Goal: Use online tool/utility: Use online tool/utility

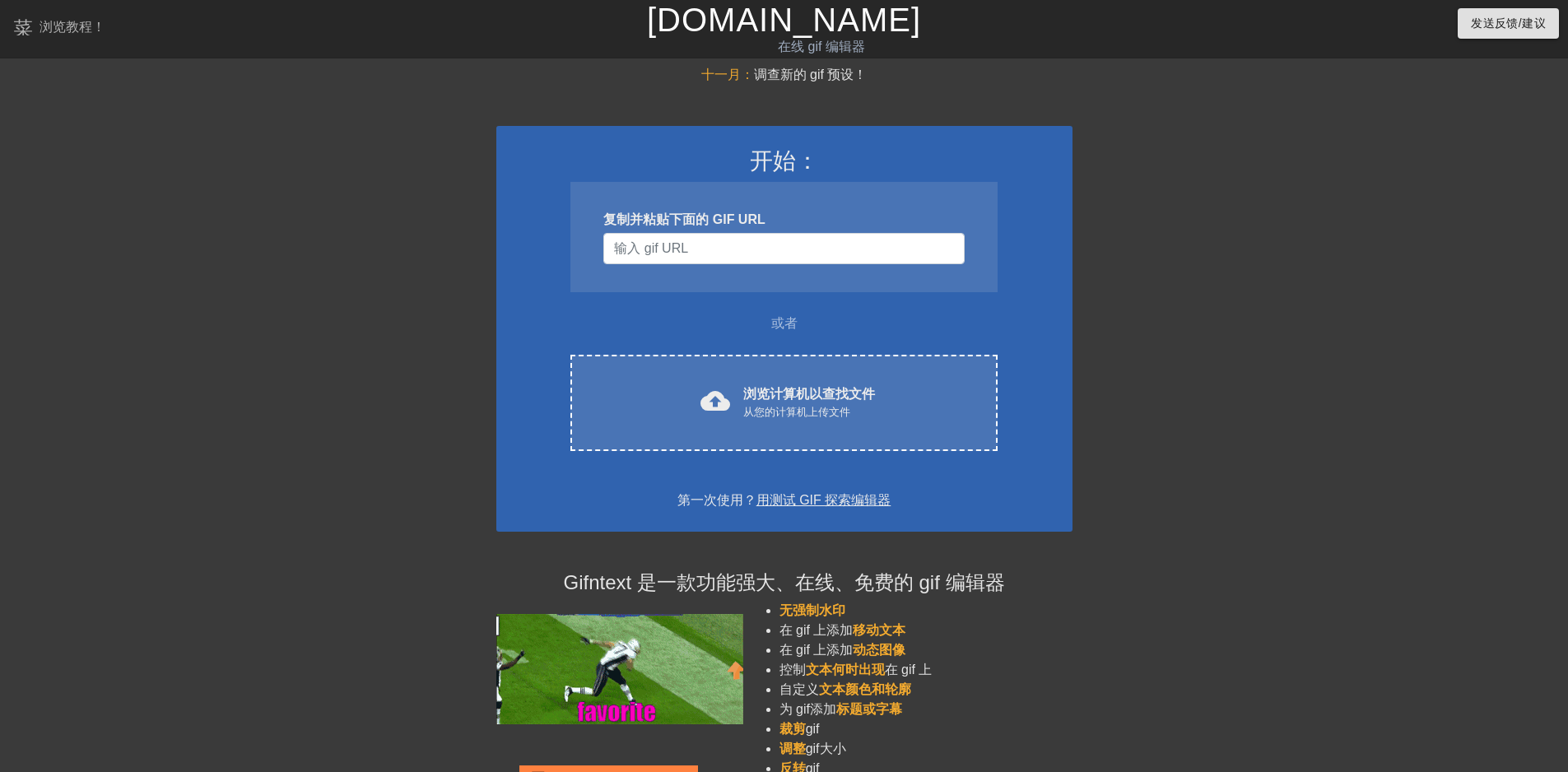
click at [805, 231] on div at bounding box center [1216, 312] width 247 height 494
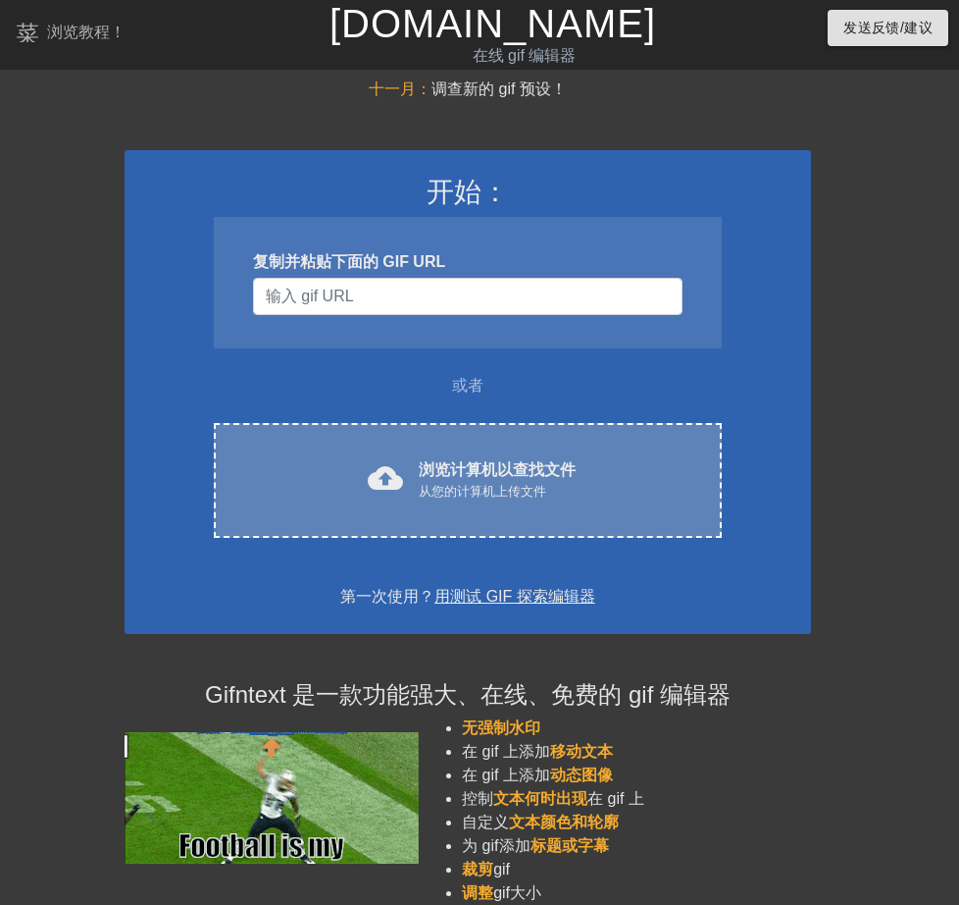
click at [448, 478] on font "浏览计算机以查找文件" at bounding box center [497, 469] width 157 height 17
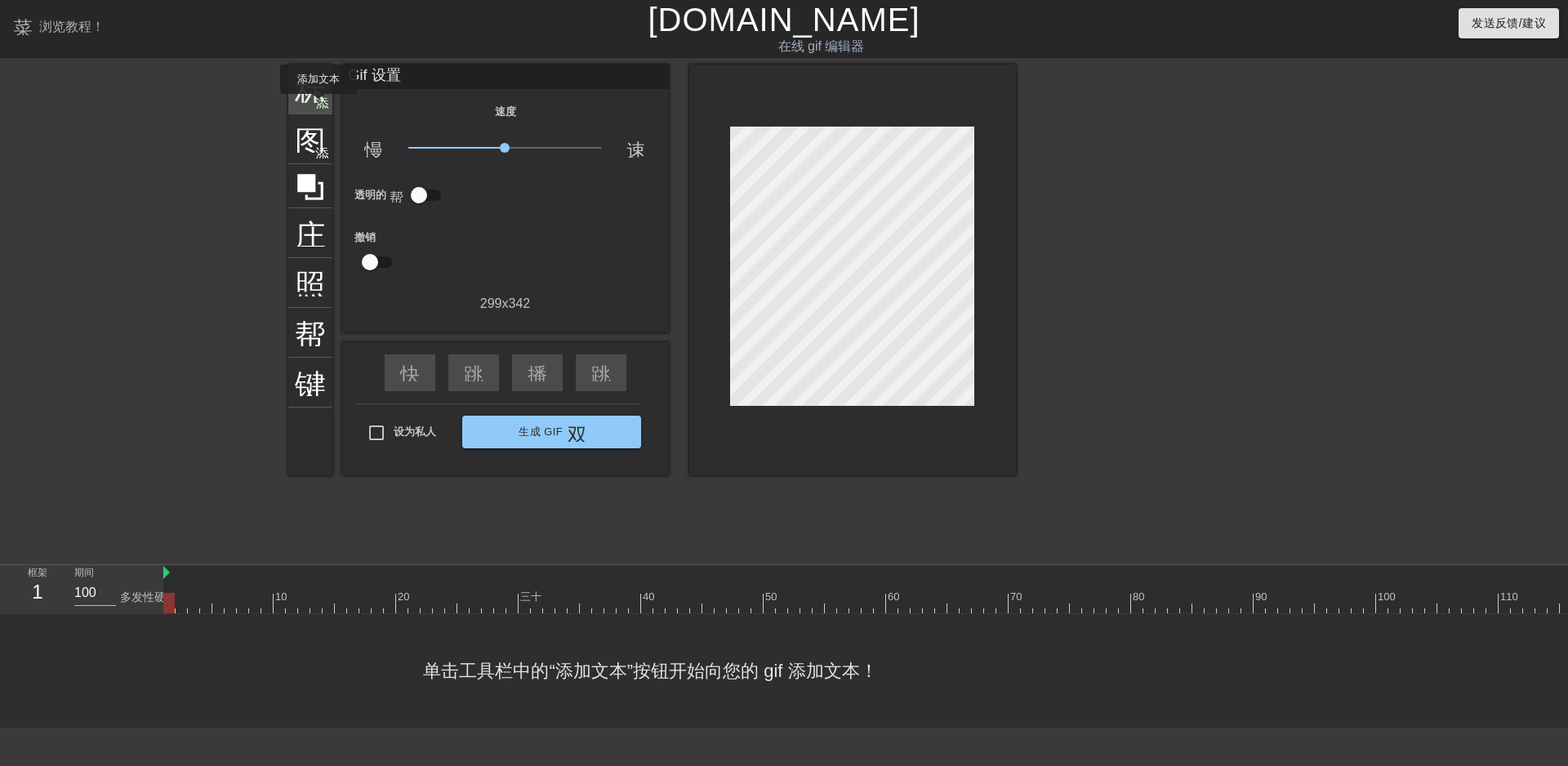
click at [319, 106] on font "添加圆圈" at bounding box center [343, 102] width 56 height 14
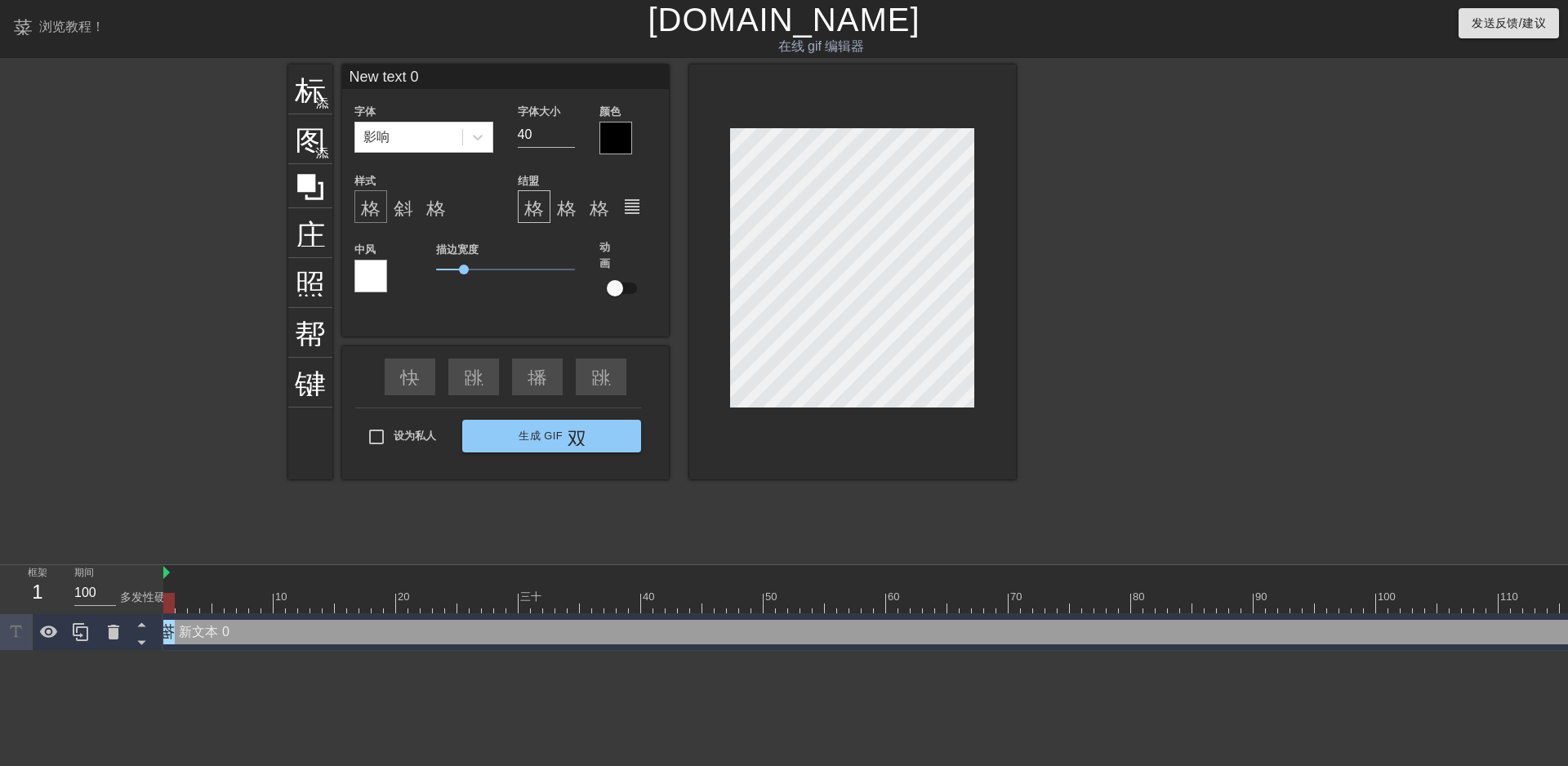
click at [375, 208] on font "格式_粗体" at bounding box center [410, 206] width 98 height 20
type input "J"
type textarea "J"
type input "[PERSON_NAME]"
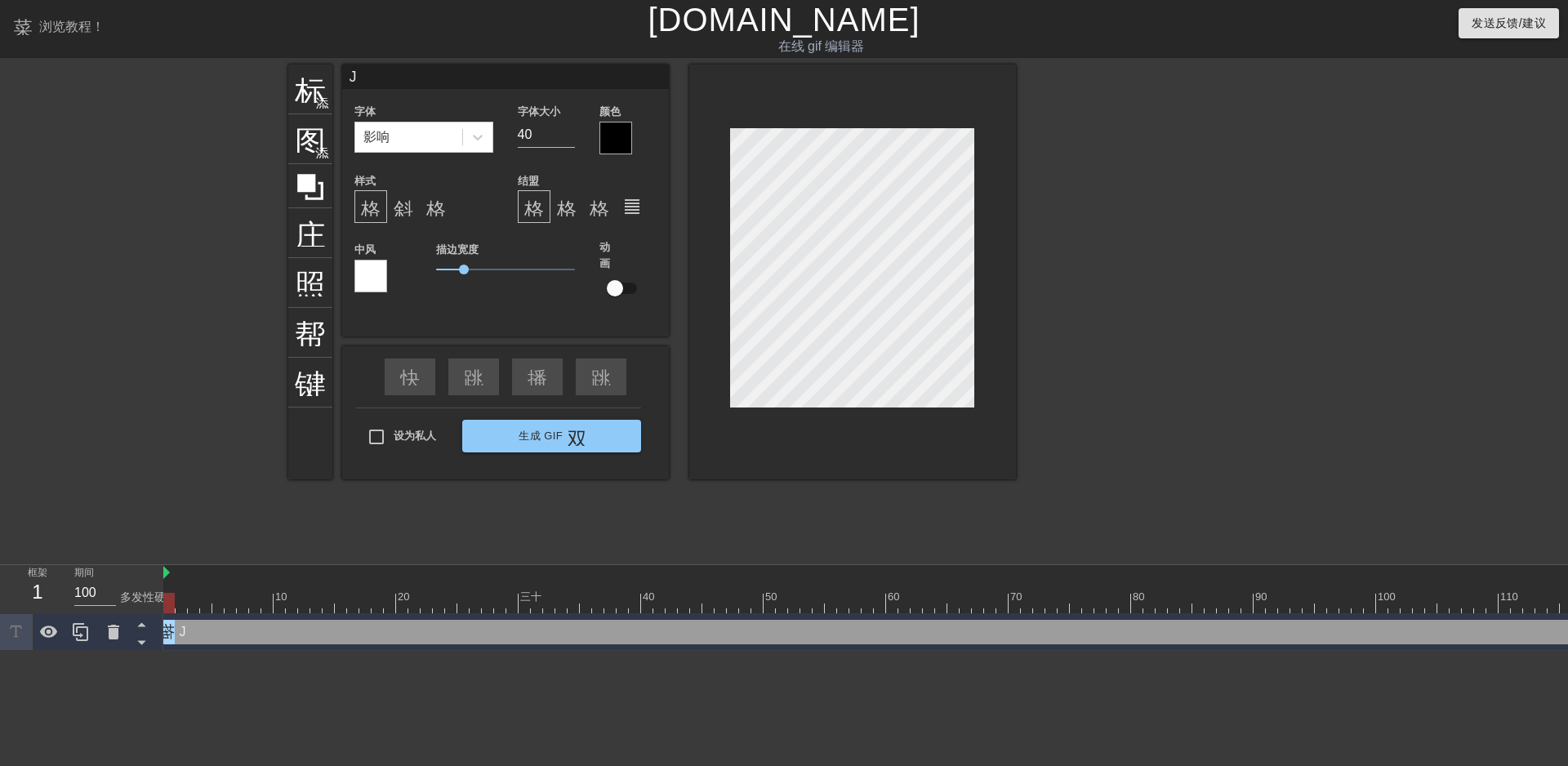
type textarea "[PERSON_NAME]"
type input "Jac"
type textarea "Jac"
type input "Jack"
type textarea "Jack"
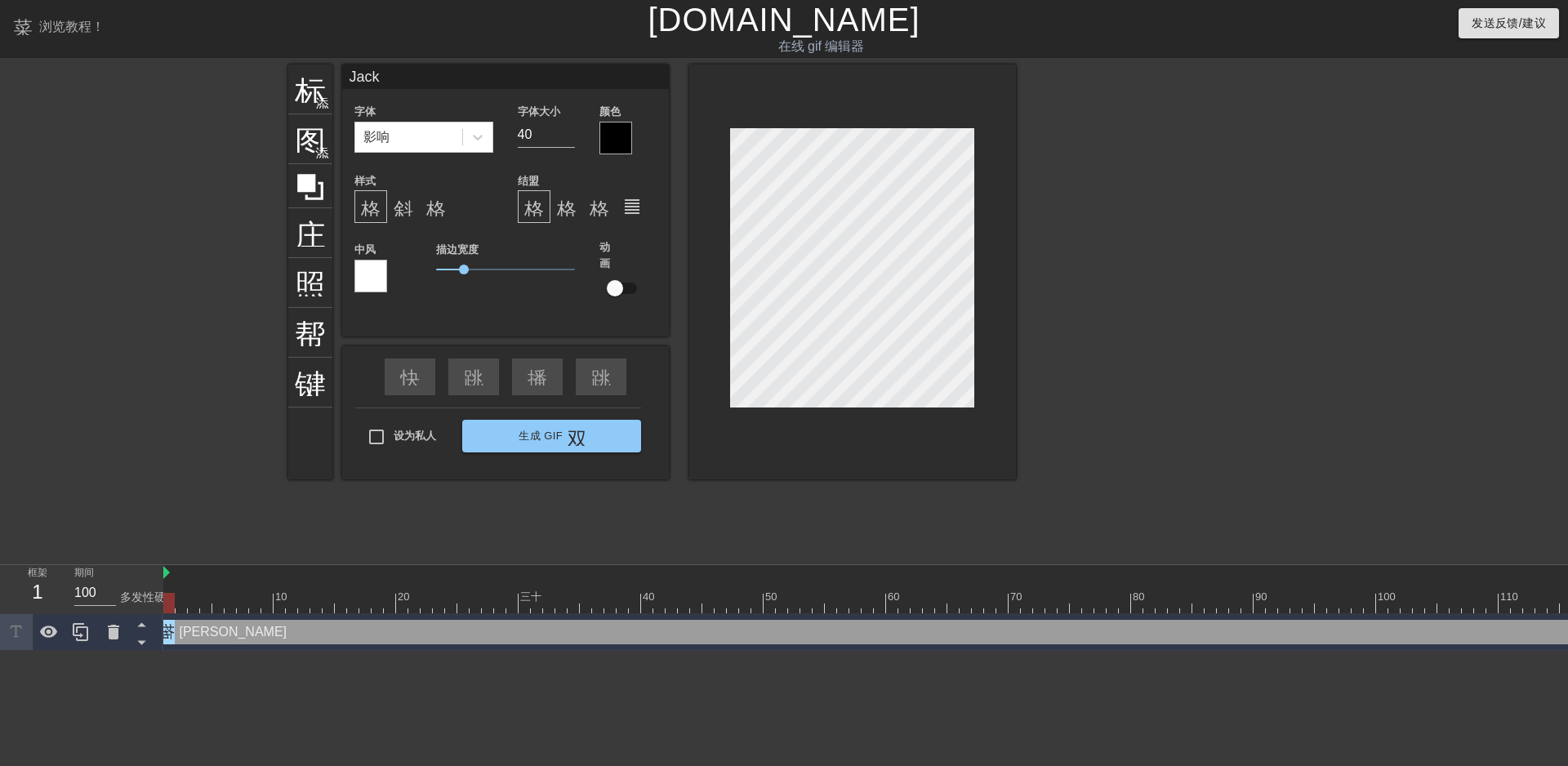
click at [612, 137] on div at bounding box center [615, 137] width 32 height 32
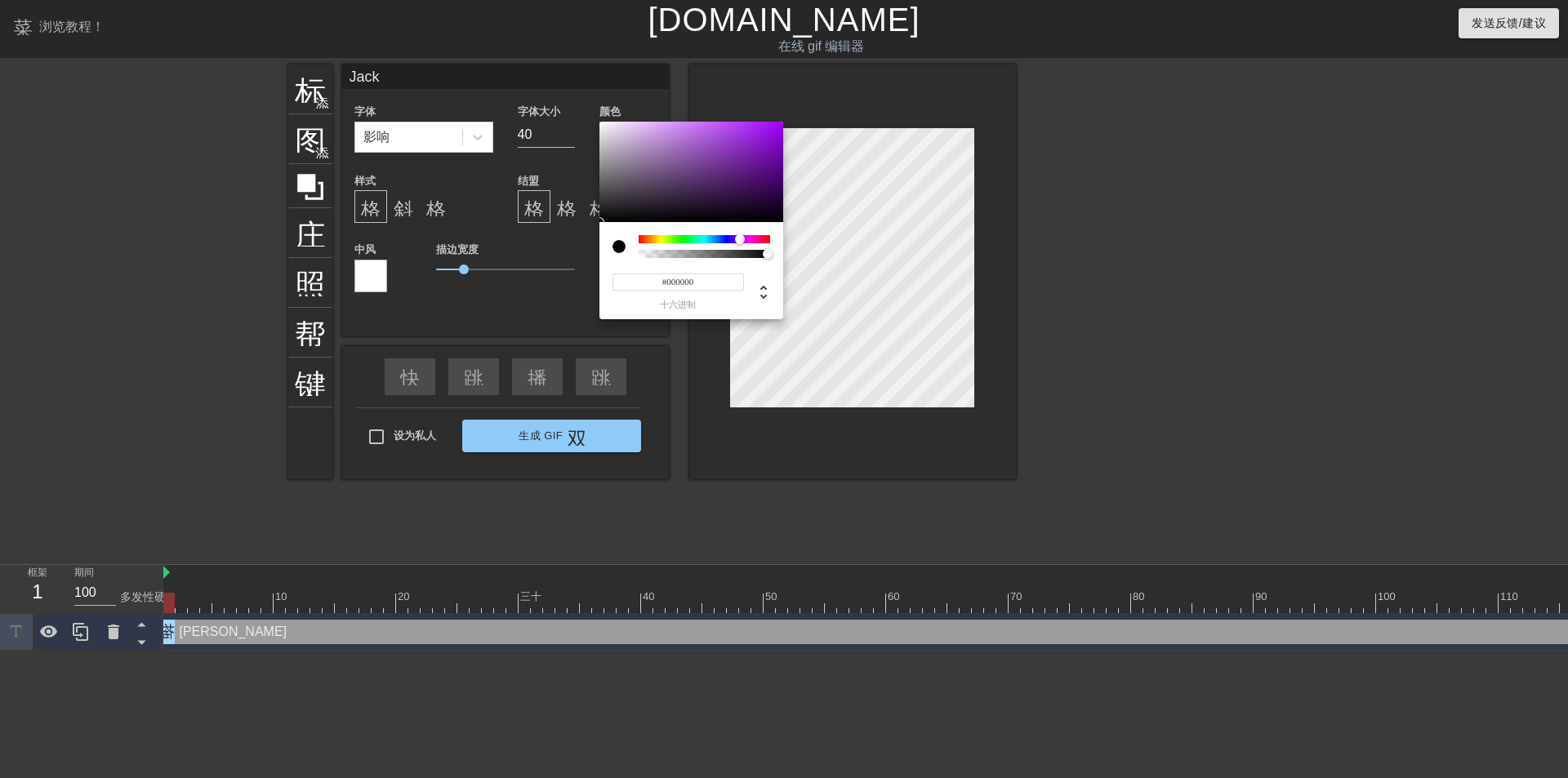
click at [740, 235] on div at bounding box center [704, 240] width 131 height 8
click at [765, 161] on div at bounding box center [691, 172] width 184 height 102
type input "#8314C2"
click at [763, 146] on div at bounding box center [691, 172] width 184 height 102
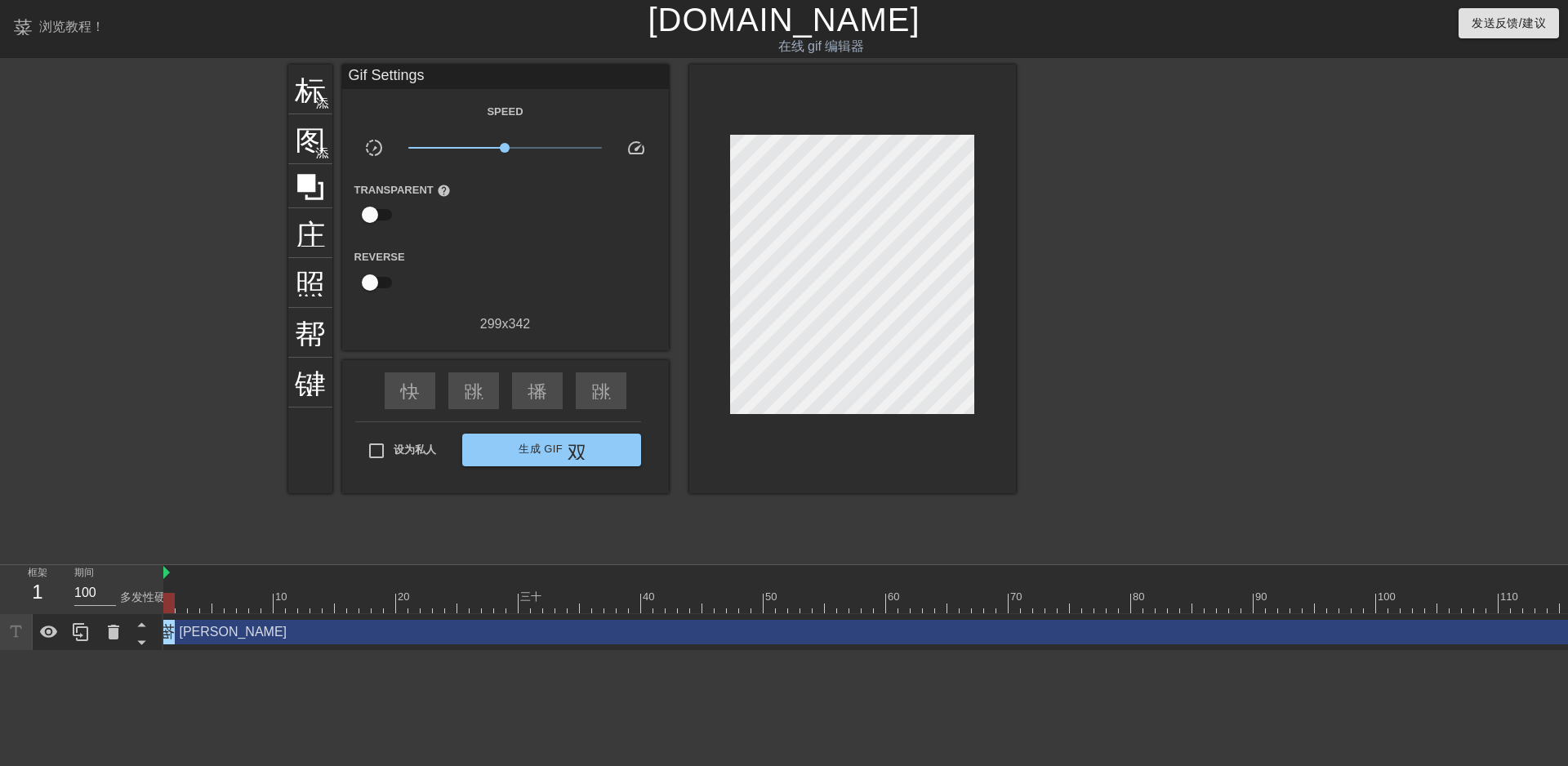
click at [798, 514] on div "标题 添加圆圈 图像 添加圆圈 庄稼 照片尺寸选择大 帮助 键盘 Gif Settings Speed slow_motion_video x1.00 spe…" at bounding box center [652, 310] width 727 height 490
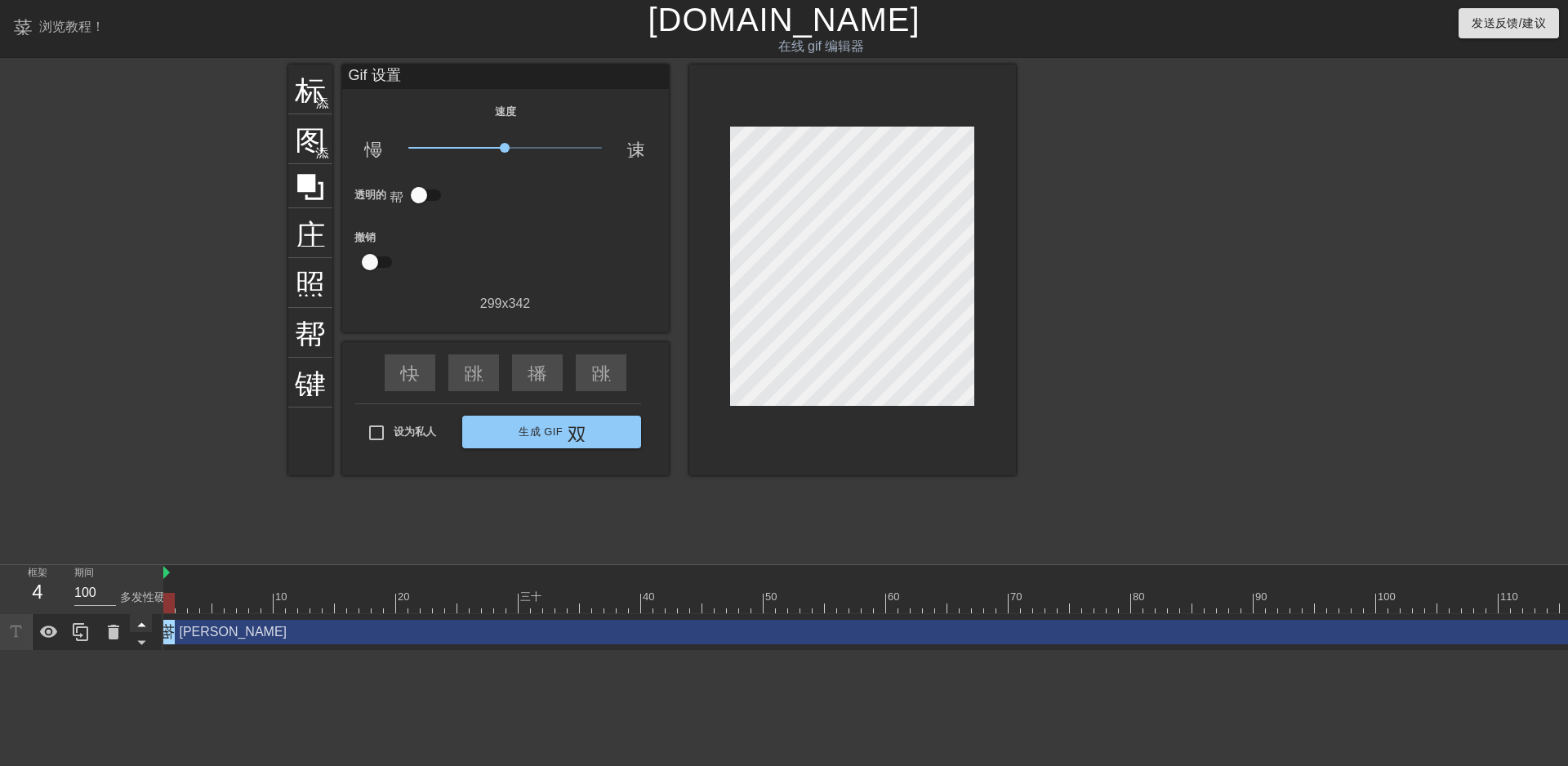
drag, startPoint x: 171, startPoint y: 608, endPoint x: 135, endPoint y: 627, distance: 40.7
click at [135, 627] on div "框架 4 期间 100 多发性硬化症 10 20 三十 40 50 60 70 80 90 100 110 120 130 140 150" at bounding box center [784, 608] width 1568 height 86
click at [317, 81] on font "标题" at bounding box center [325, 87] width 62 height 31
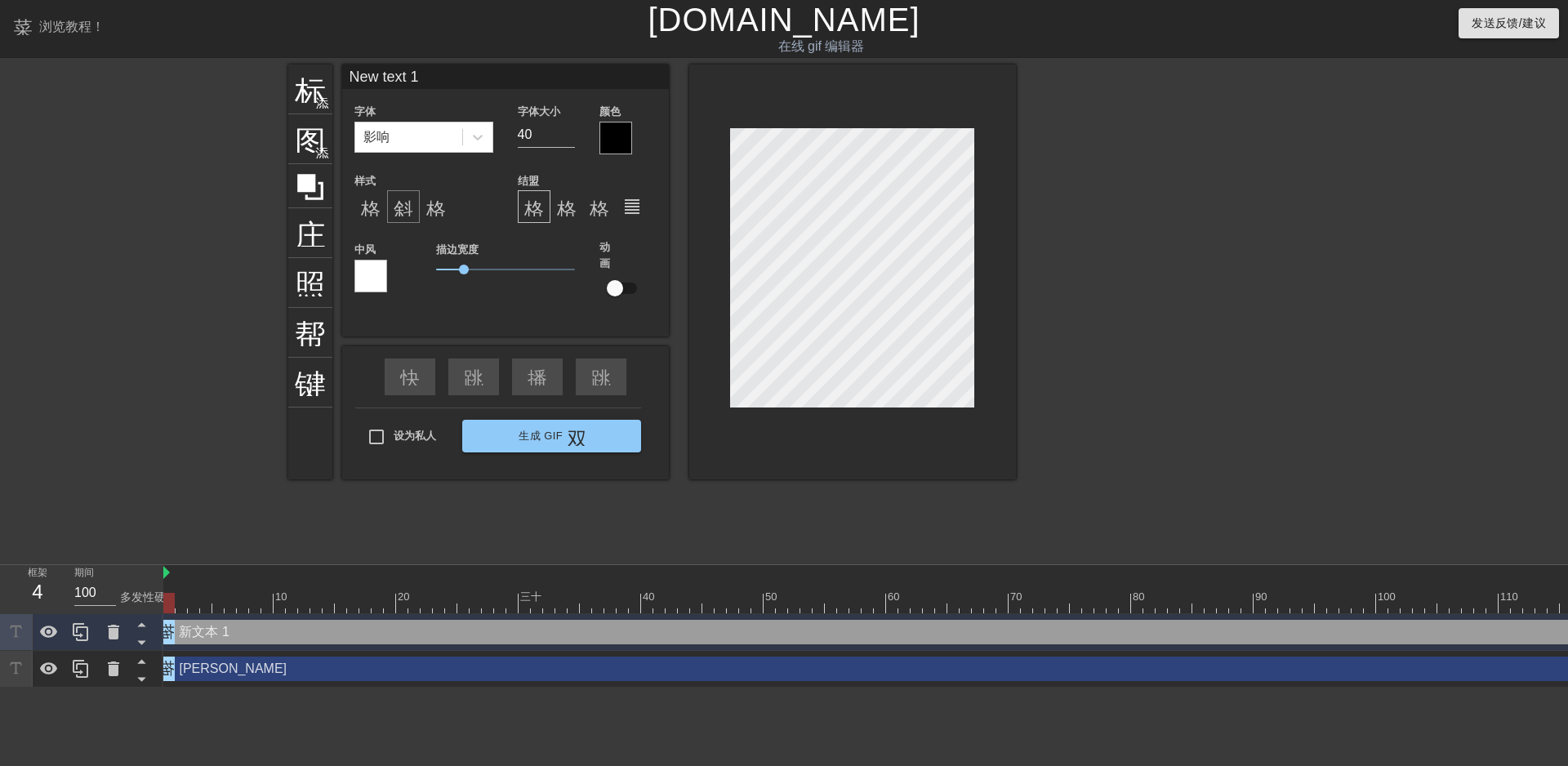
click at [394, 200] on font "斜体格式" at bounding box center [433, 206] width 78 height 20
click at [366, 201] on font "格式_粗体" at bounding box center [410, 206] width 98 height 20
click at [432, 201] on font "格式下划线" at bounding box center [475, 206] width 98 height 20
type input "N"
type textarea "N"
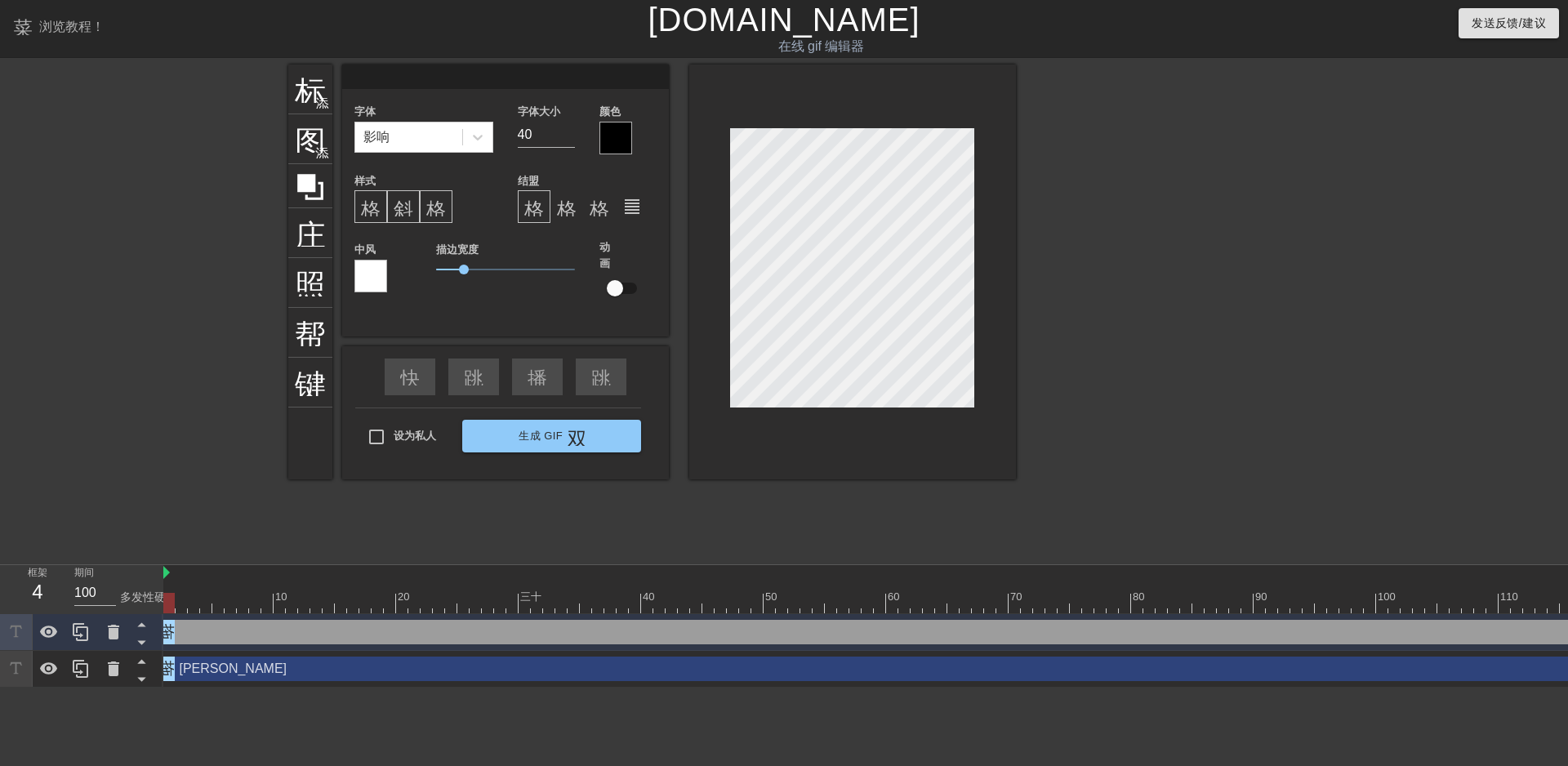
paste textarea "6167802596"
type input "6167802596"
type textarea "6167802596"
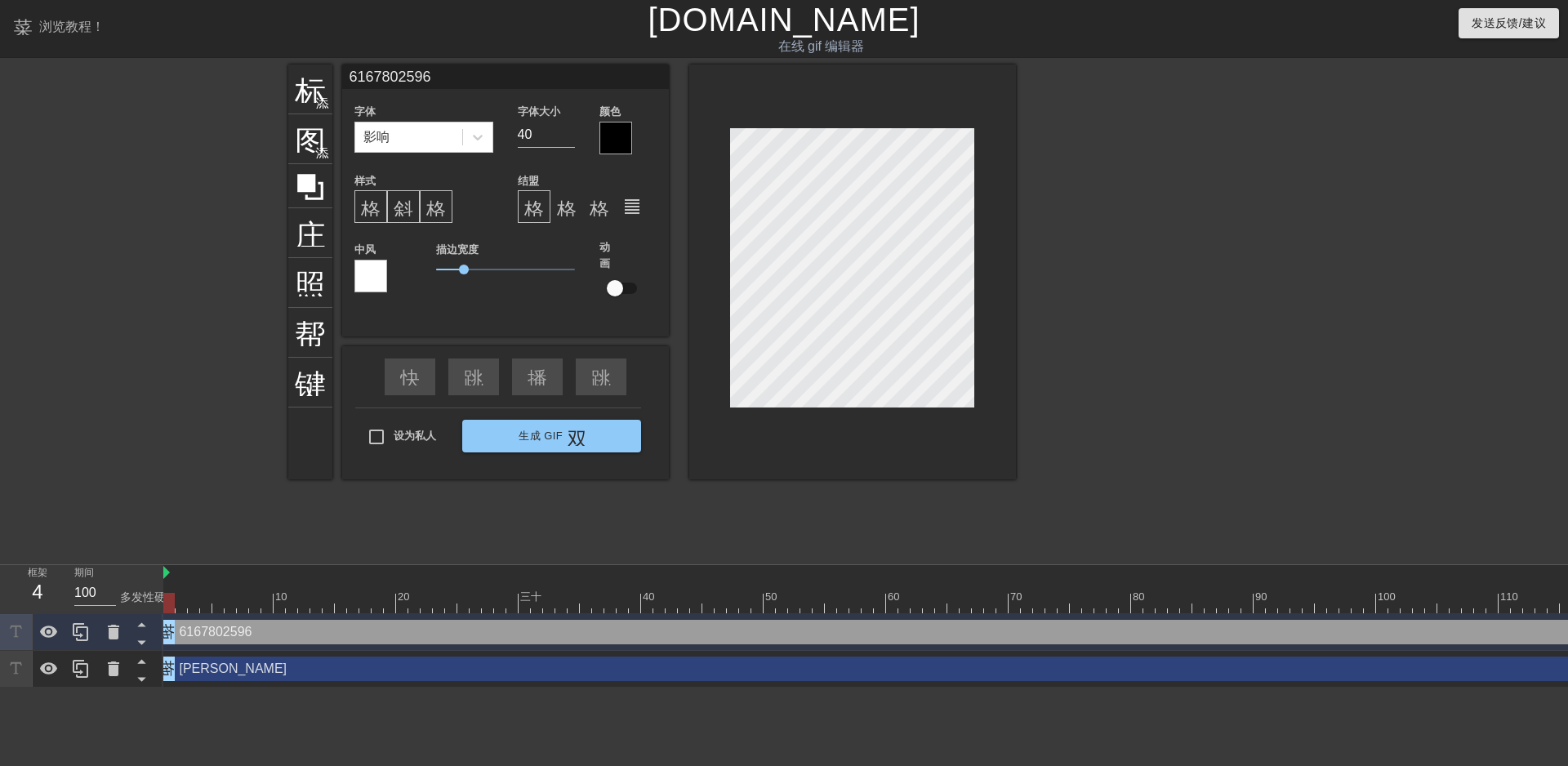
type input "6167802596"
type textarea "6 167802596"
type input "6167802596"
type textarea "6 1 67802596"
type input "6167802596"
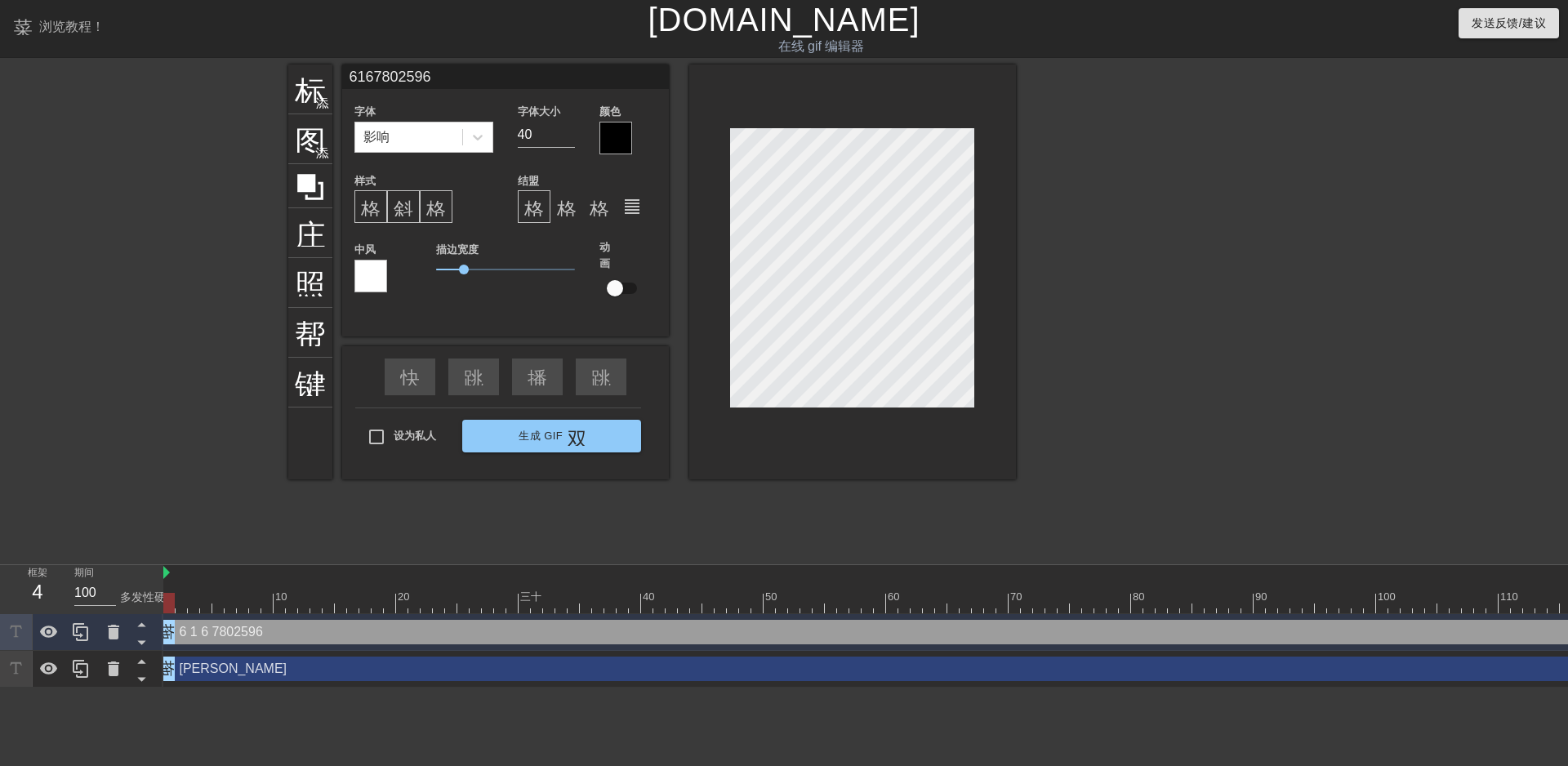
type textarea "6 1 6 7802596"
type input "6167802596"
type textarea "6 1 6 7 802596"
type input "6167802596"
type textarea "6 1 6 7 8 02596"
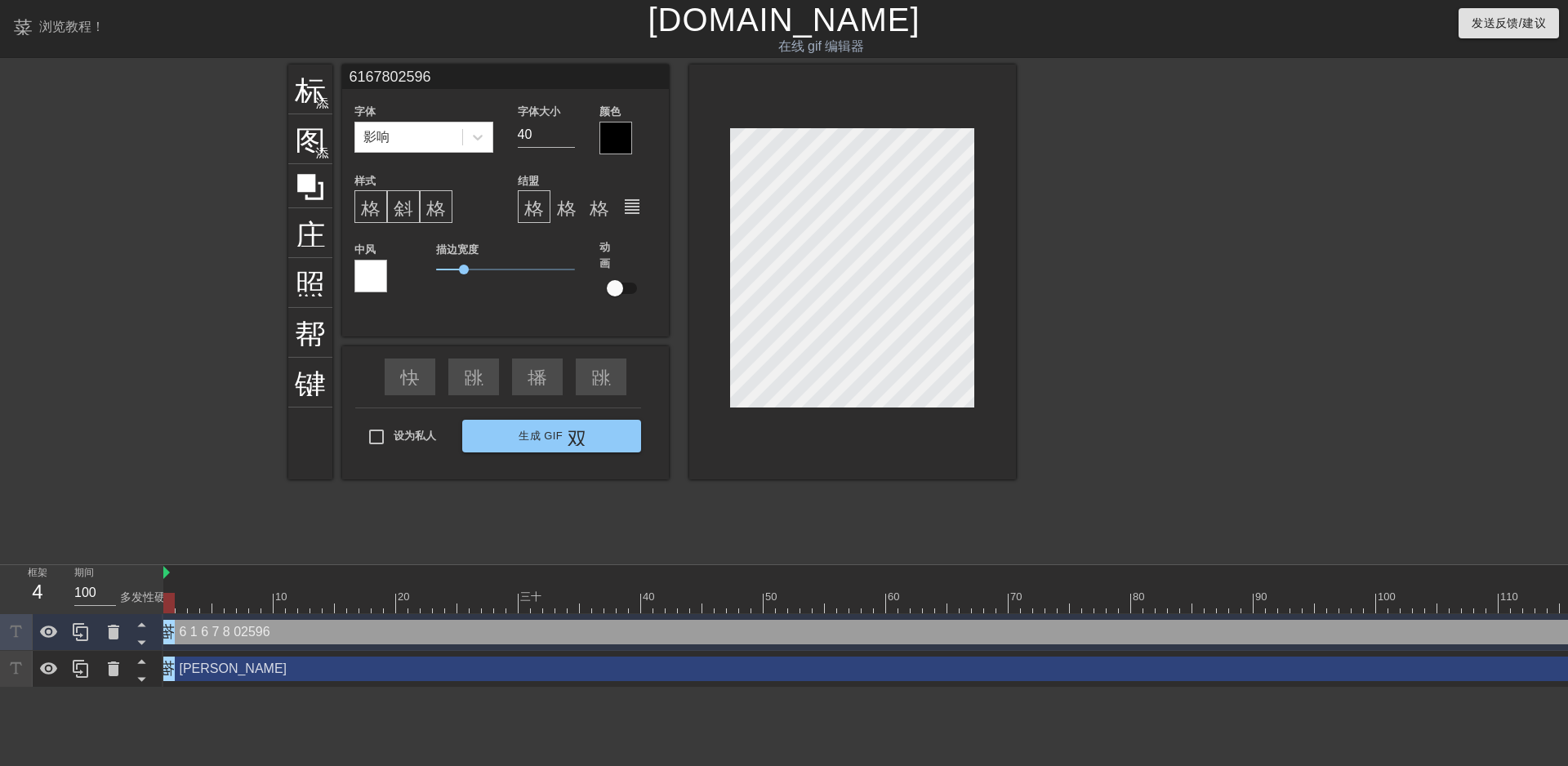
scroll to position [8, 2]
type input "6167802596"
type textarea "6 1 6 7 8 0 2596"
type input "6167802596"
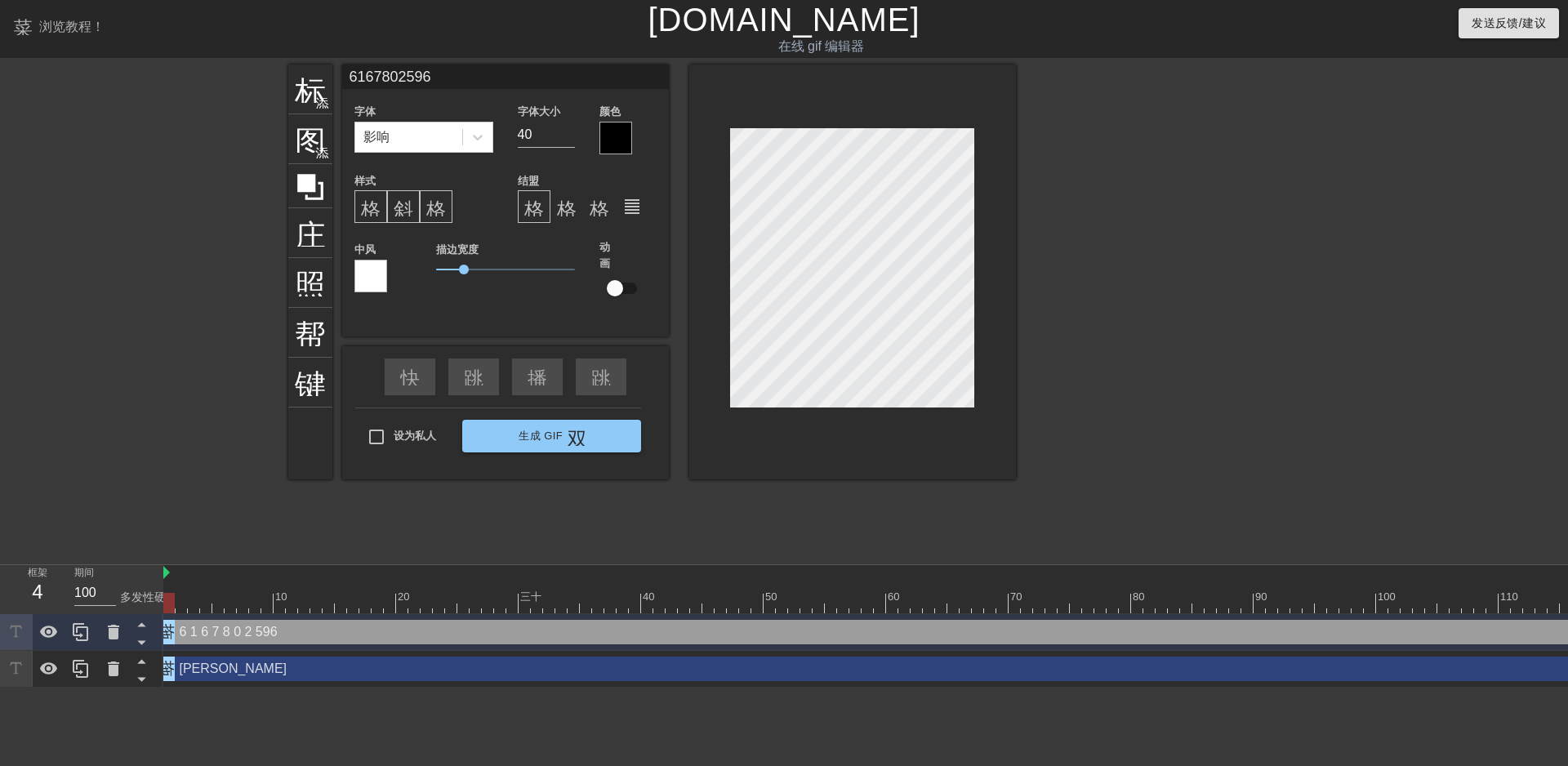
type textarea "6 1 6 7 8 0 2 596"
drag, startPoint x: 541, startPoint y: 127, endPoint x: 519, endPoint y: 129, distance: 22.1
click at [519, 129] on input "40" at bounding box center [546, 134] width 57 height 26
type input "6167802596"
type input "39"
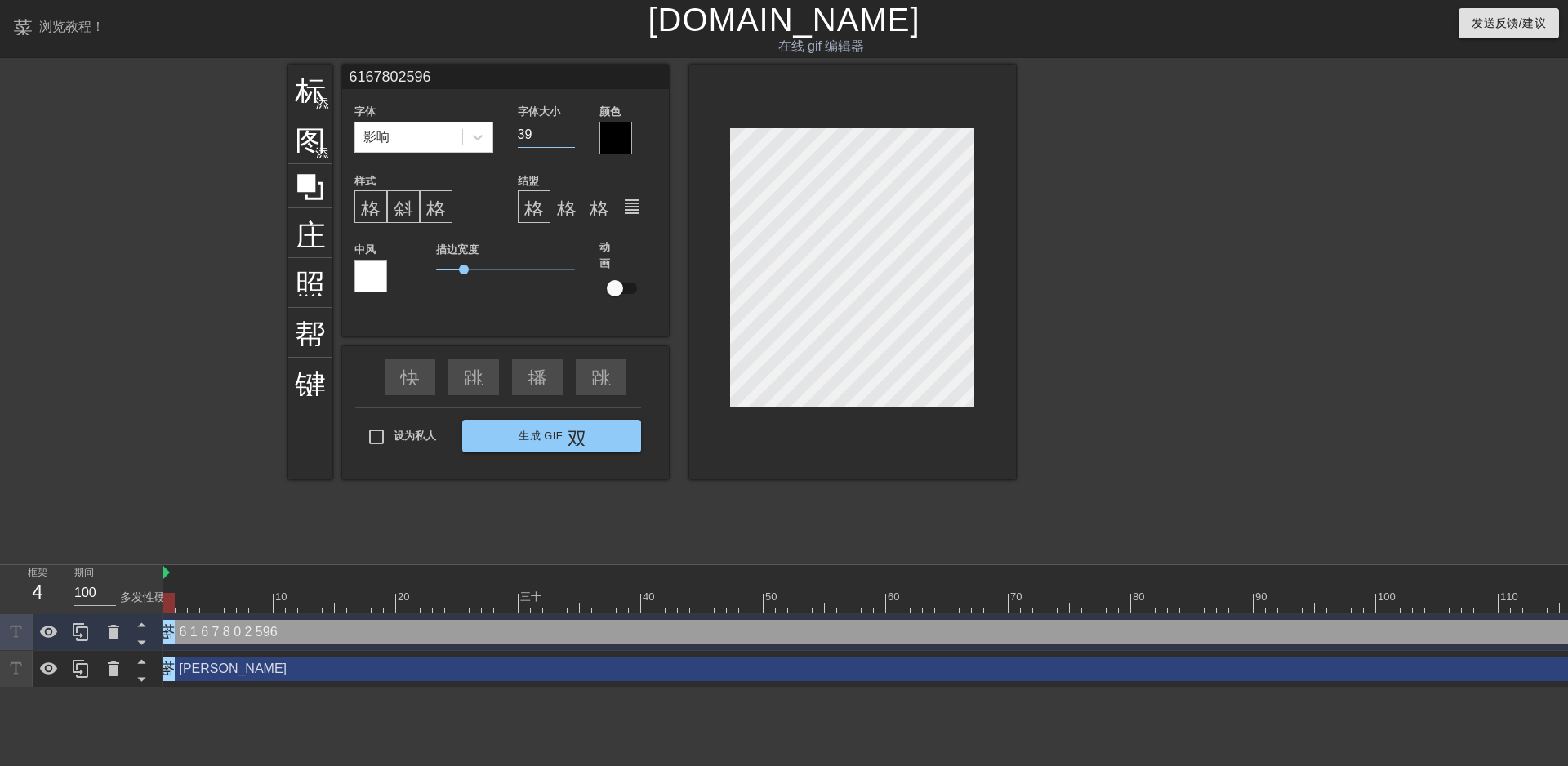
click at [568, 137] on input "39" at bounding box center [546, 134] width 57 height 26
type input "6167802596"
type input "38"
click at [568, 137] on input "38" at bounding box center [546, 134] width 57 height 26
type input "6167802596"
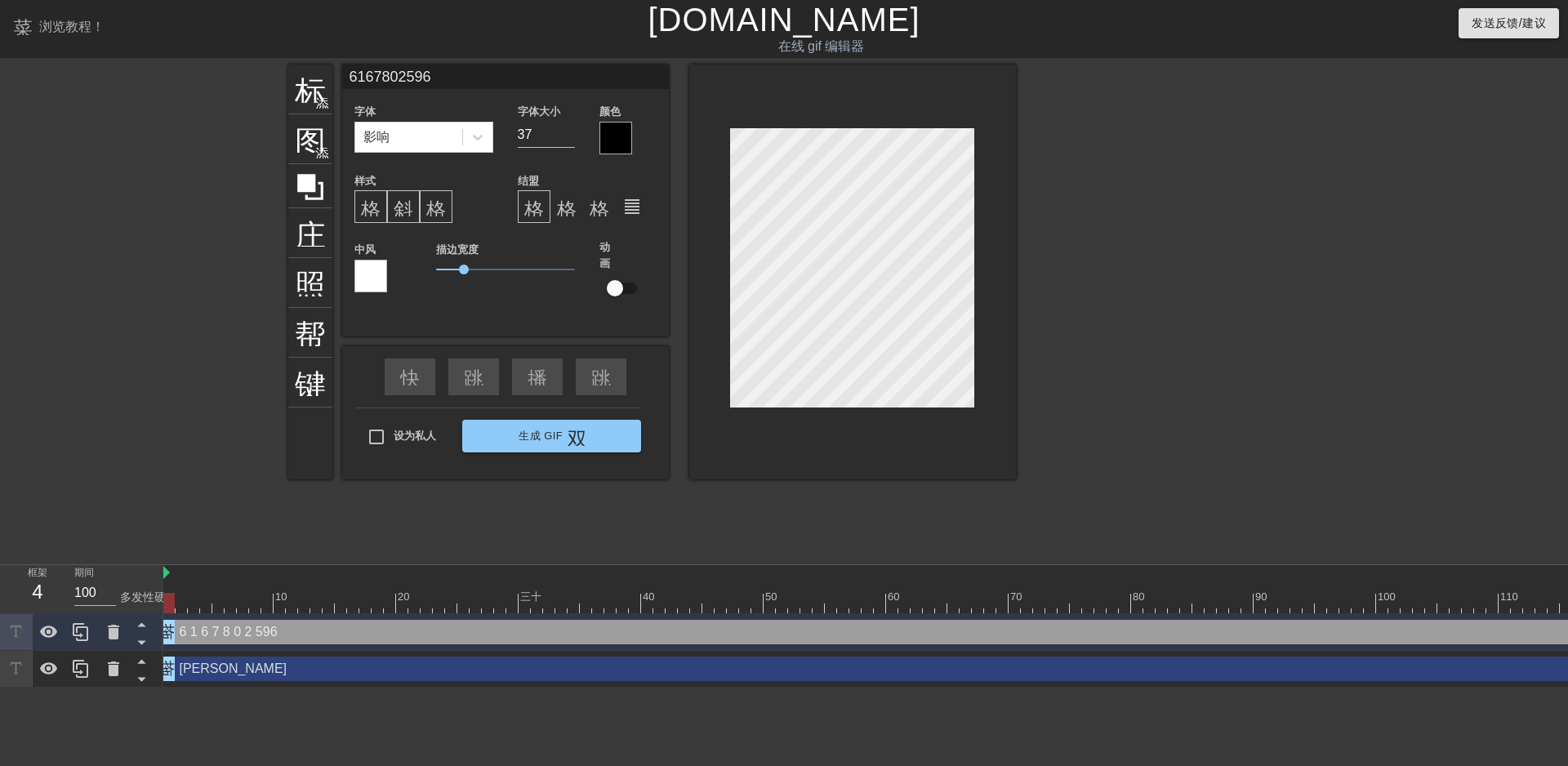
type input "37"
click at [568, 137] on input "37" at bounding box center [546, 134] width 57 height 26
type input "6167802596"
type input "36"
click at [568, 137] on input "36" at bounding box center [546, 134] width 57 height 26
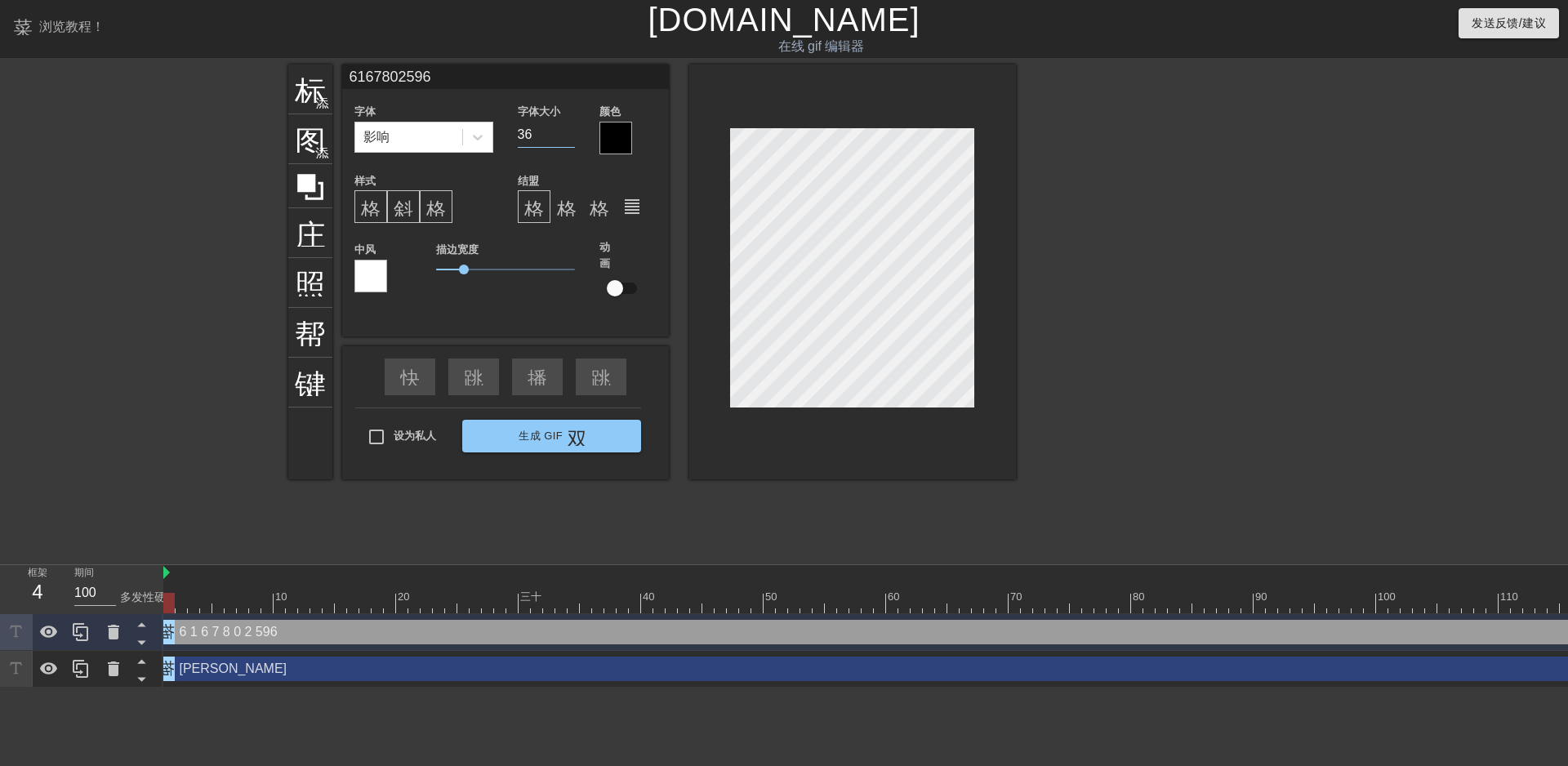
type input "6167802596"
type input "35"
click at [568, 137] on input "35" at bounding box center [546, 134] width 57 height 26
type input "6167802596"
type input "34"
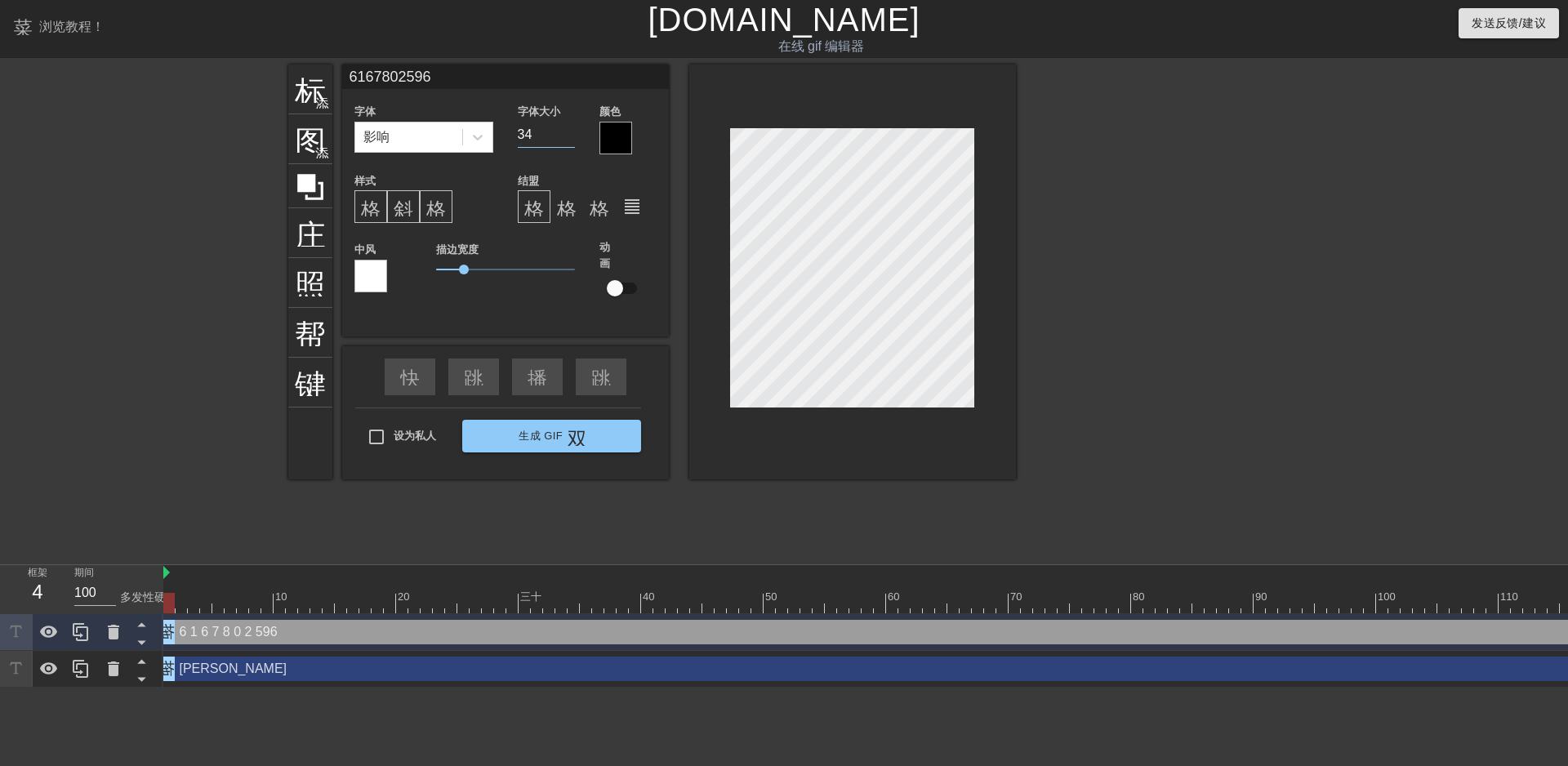
click at [568, 137] on input "34" at bounding box center [546, 134] width 57 height 26
type input "6167802596"
type input "33"
type input "6167802596"
type input "32"
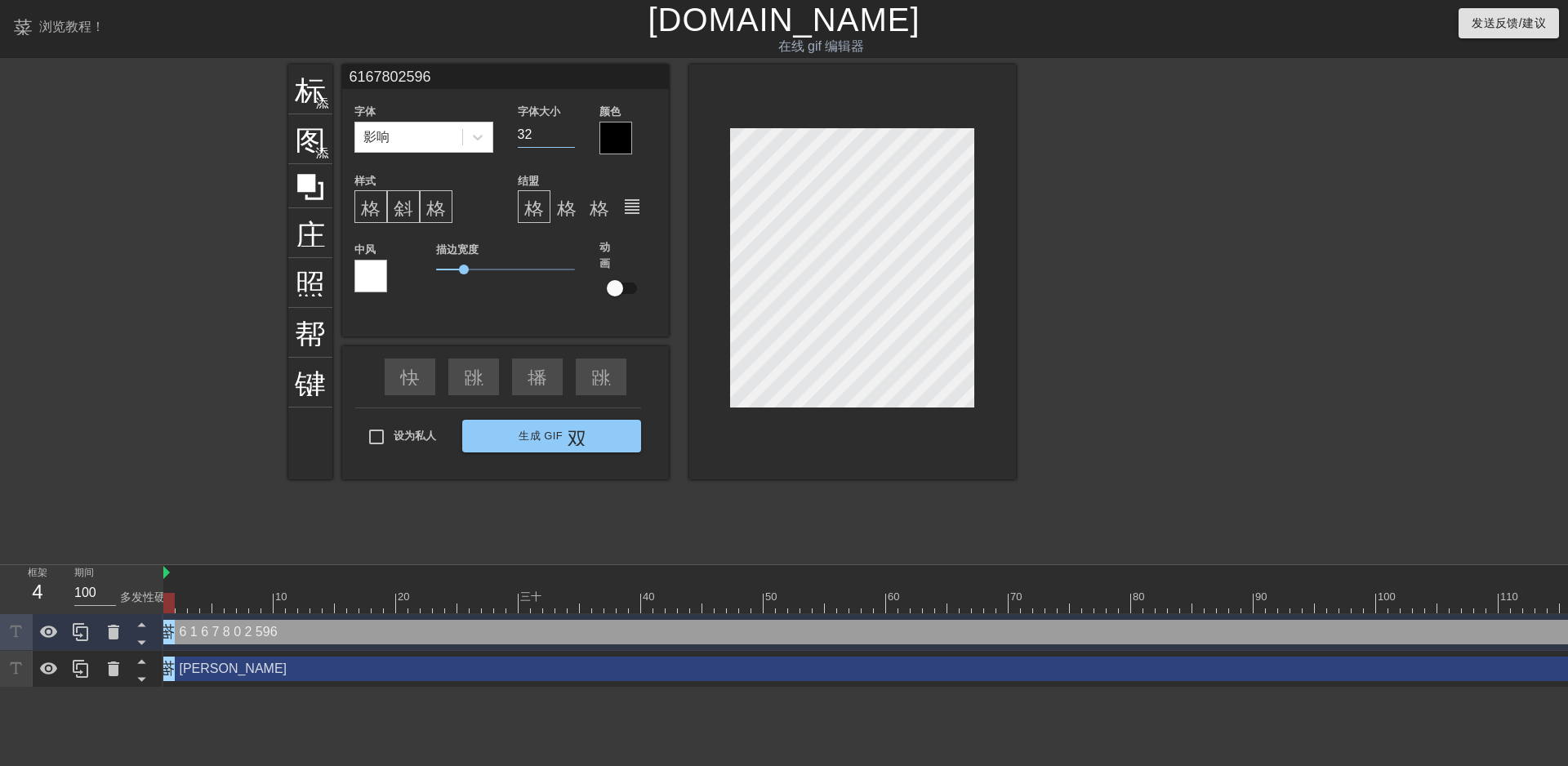
type input "6167802596"
type input "31"
type input "6167802596"
type input "30"
type input "6167802596"
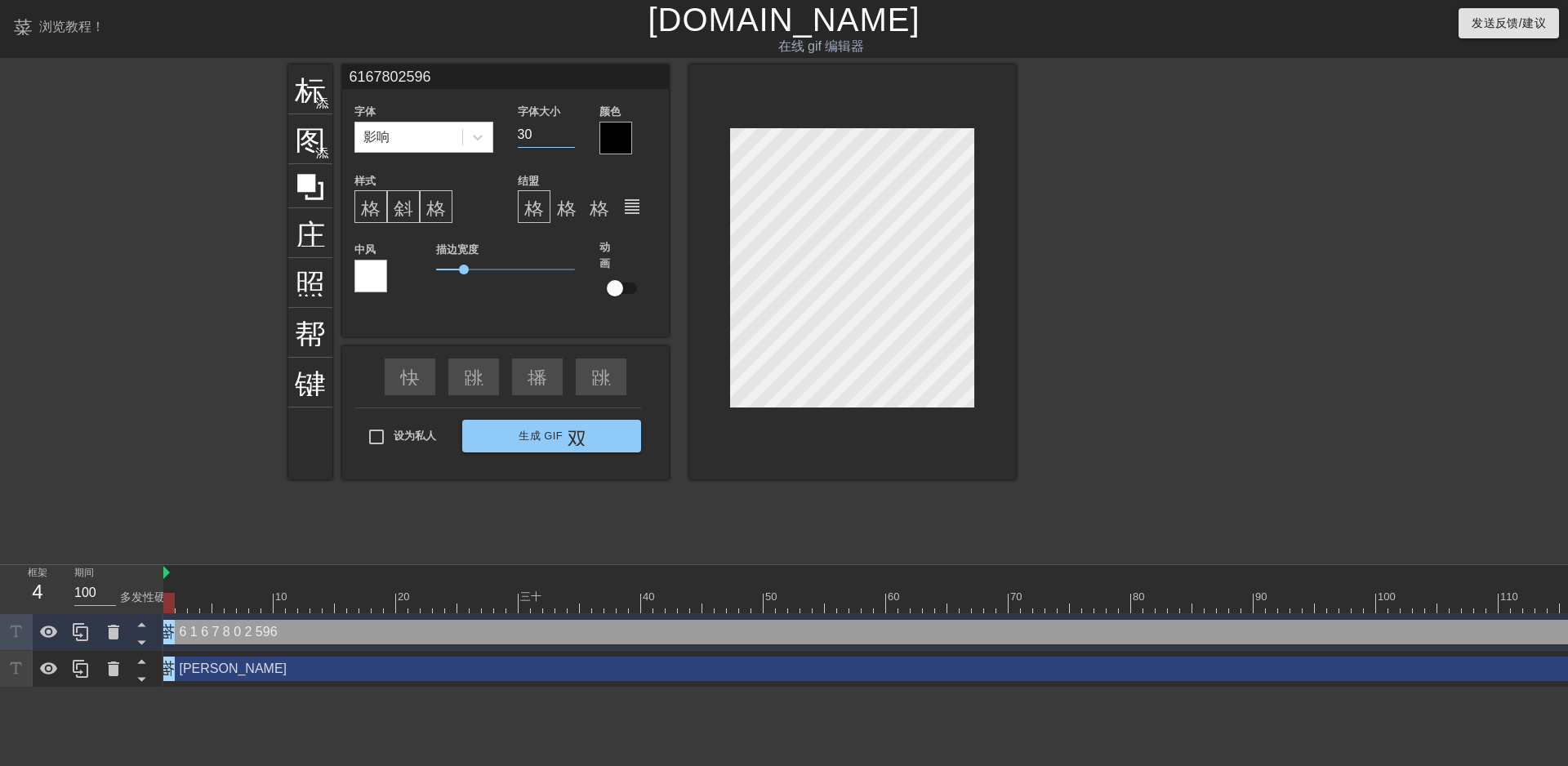
type input "29"
type input "6167802596"
type input "28"
type input "6167802596"
type input "27"
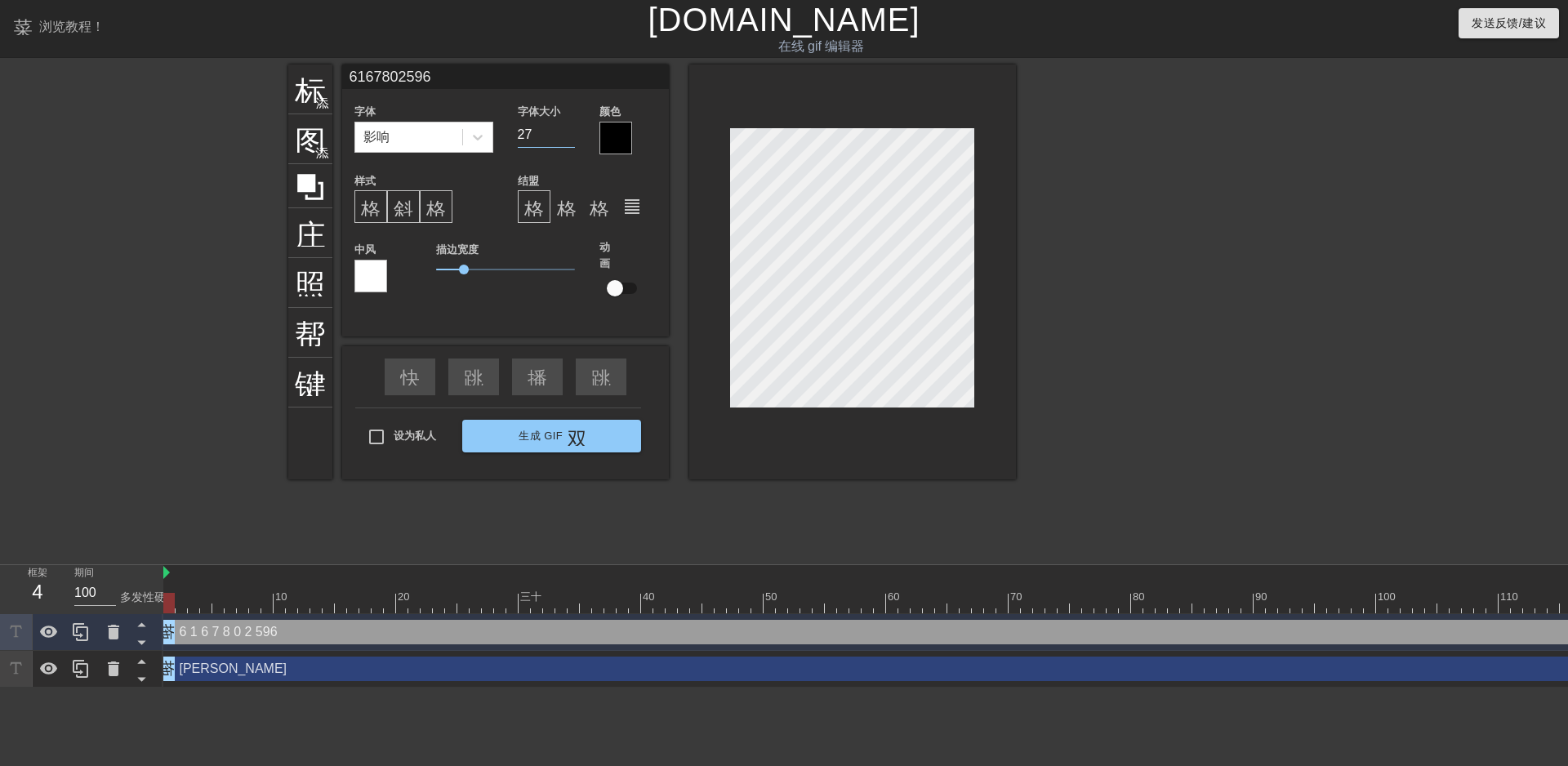
type input "6167802596"
type input "26"
type input "6167802596"
type input "25"
type input "6167802596"
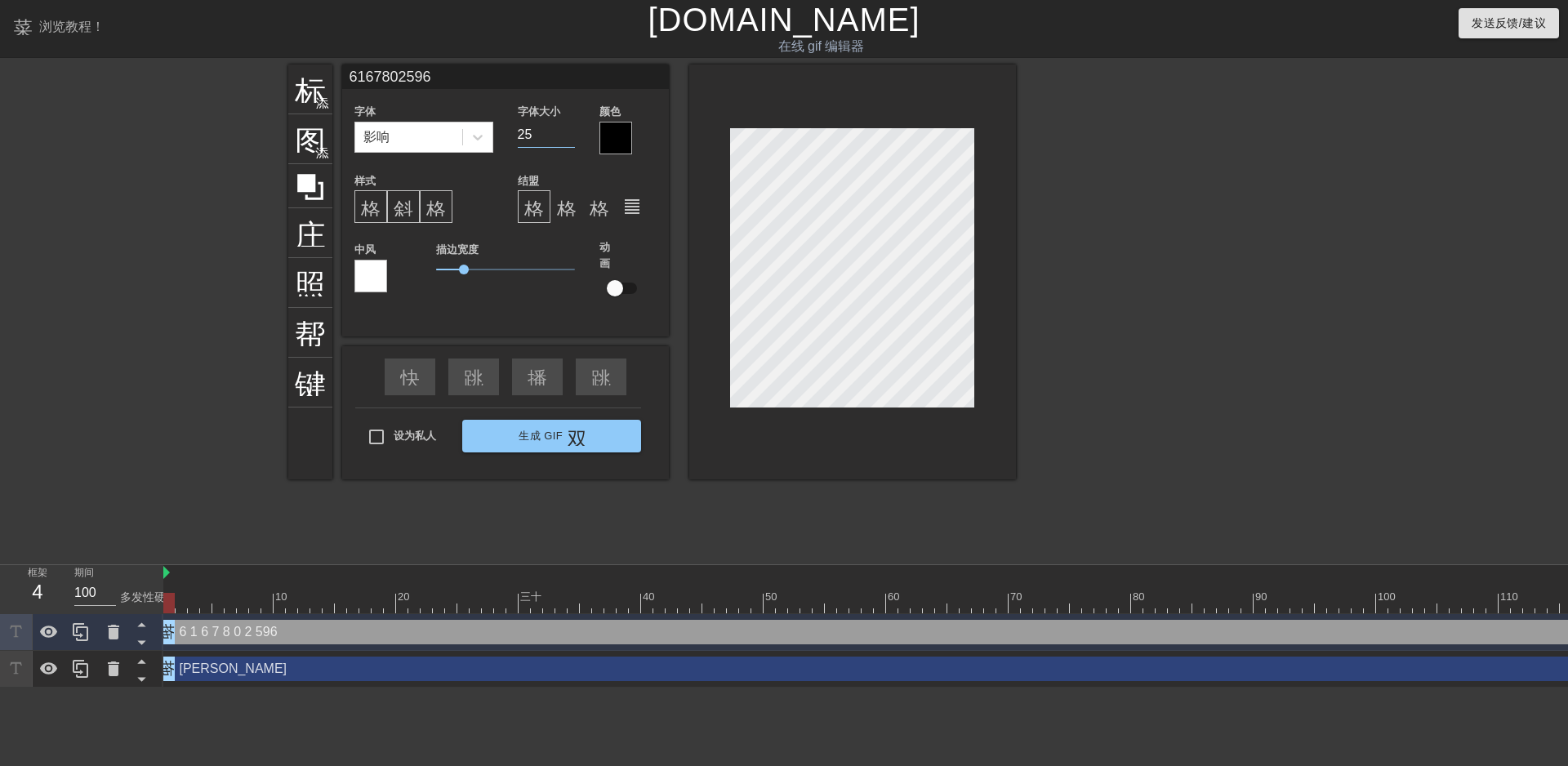
type input "24"
type input "6167802596"
type input "23"
type input "6167802596"
type input "22"
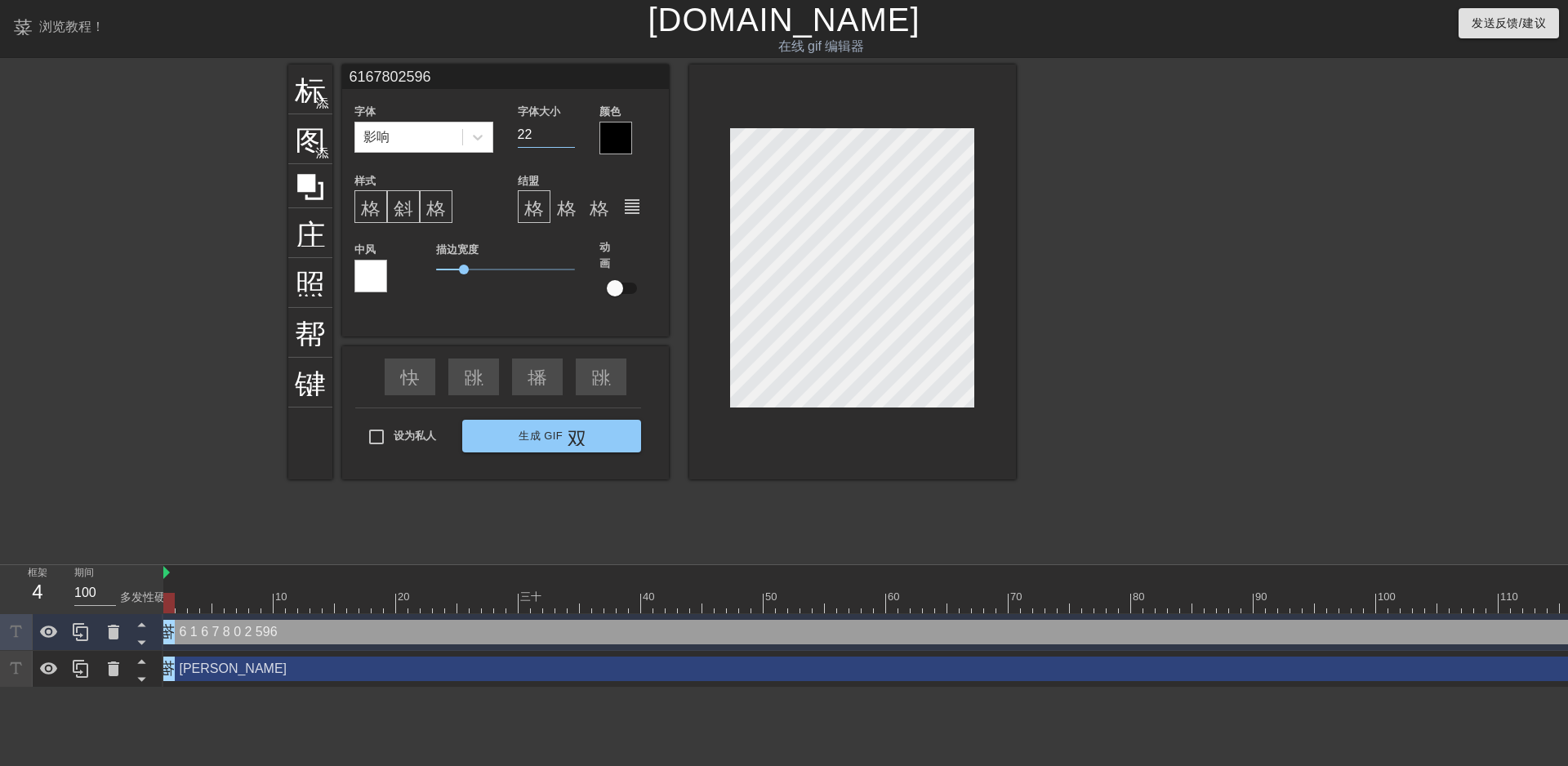
type input "6167802596"
type input "21"
click at [568, 137] on input "21" at bounding box center [546, 134] width 57 height 26
type input "6167802596"
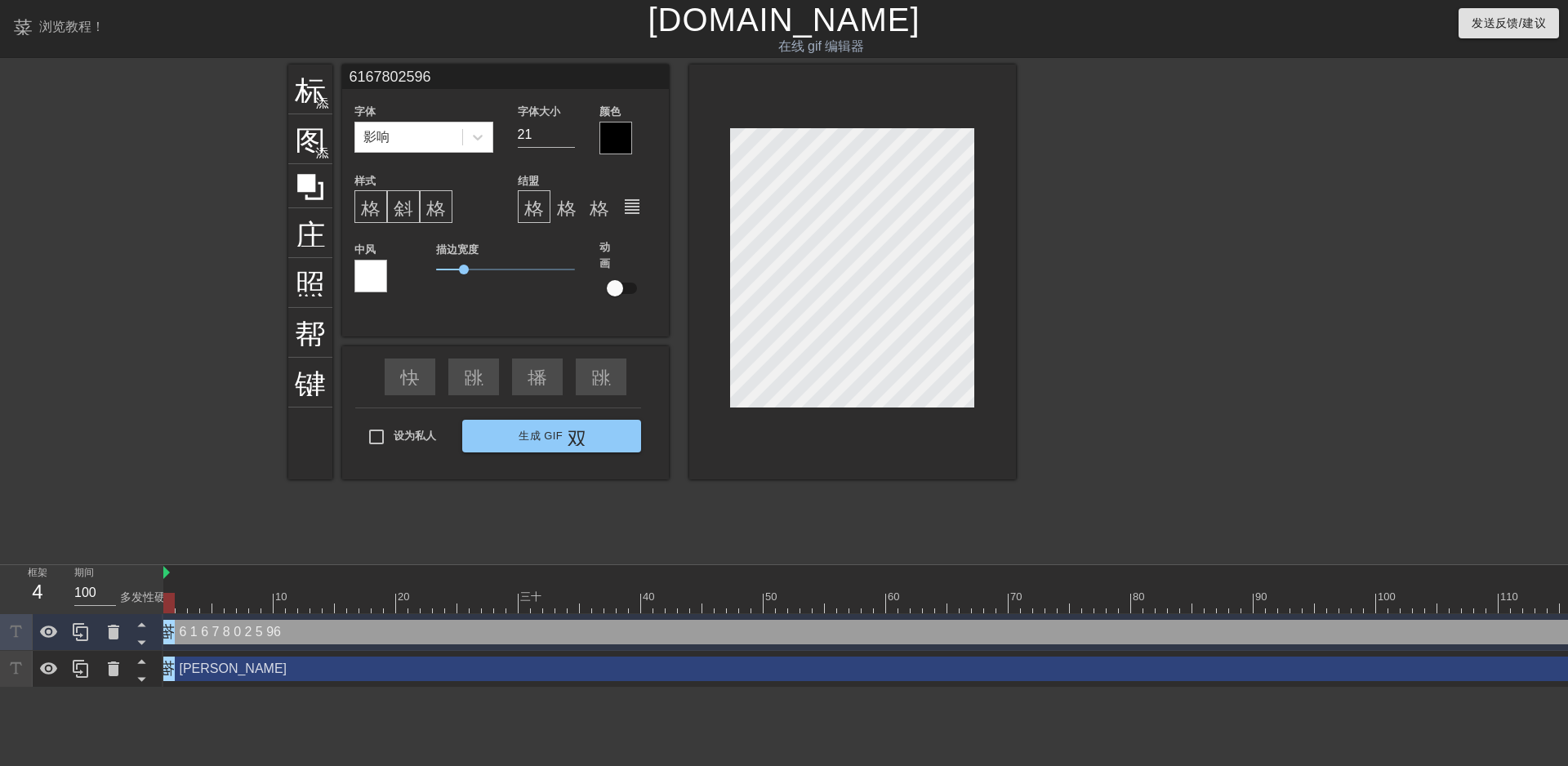
type textarea "6 1 6 7 8 0 2 5 96"
type input "6167802596"
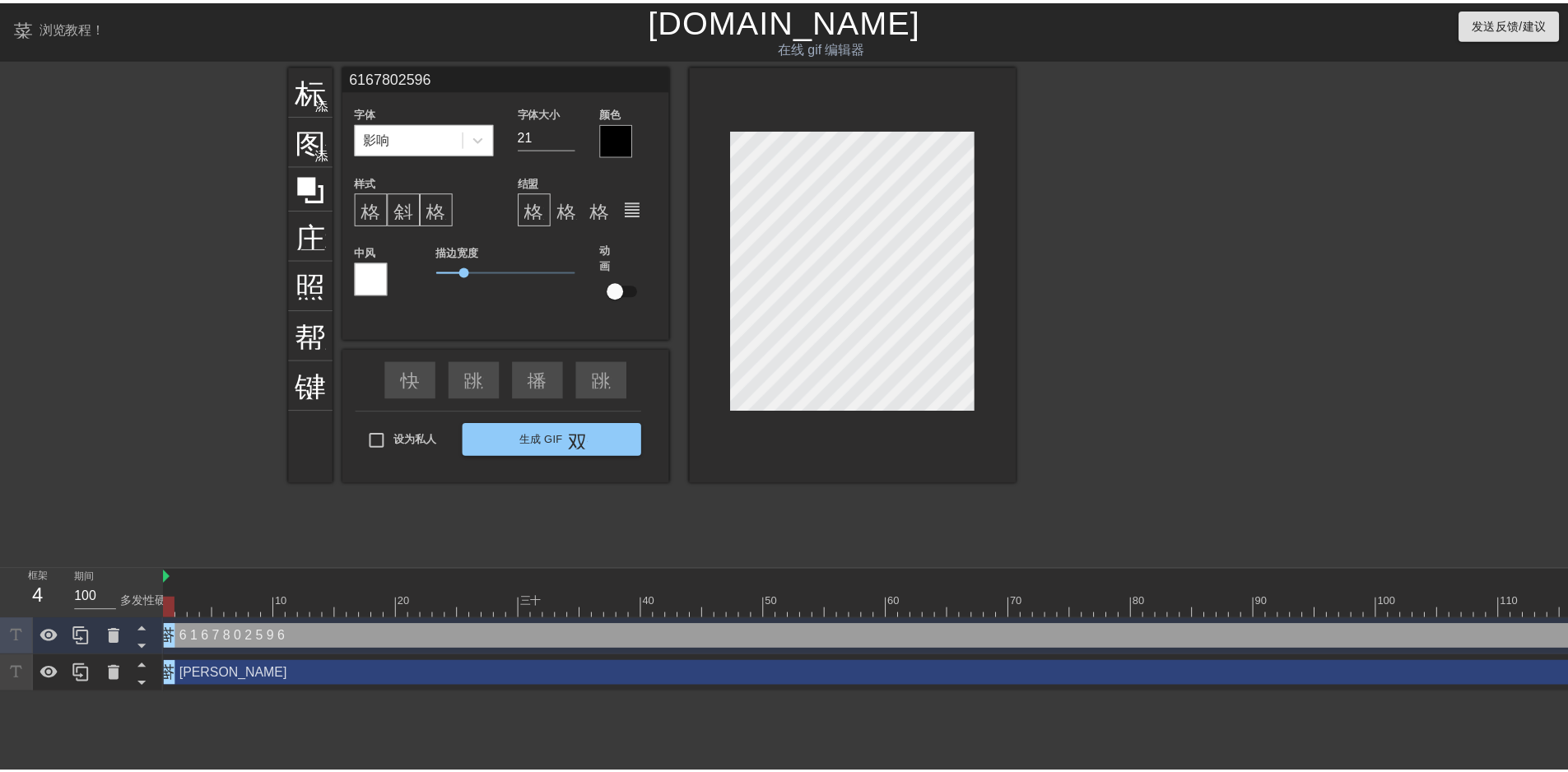
scroll to position [13, 2]
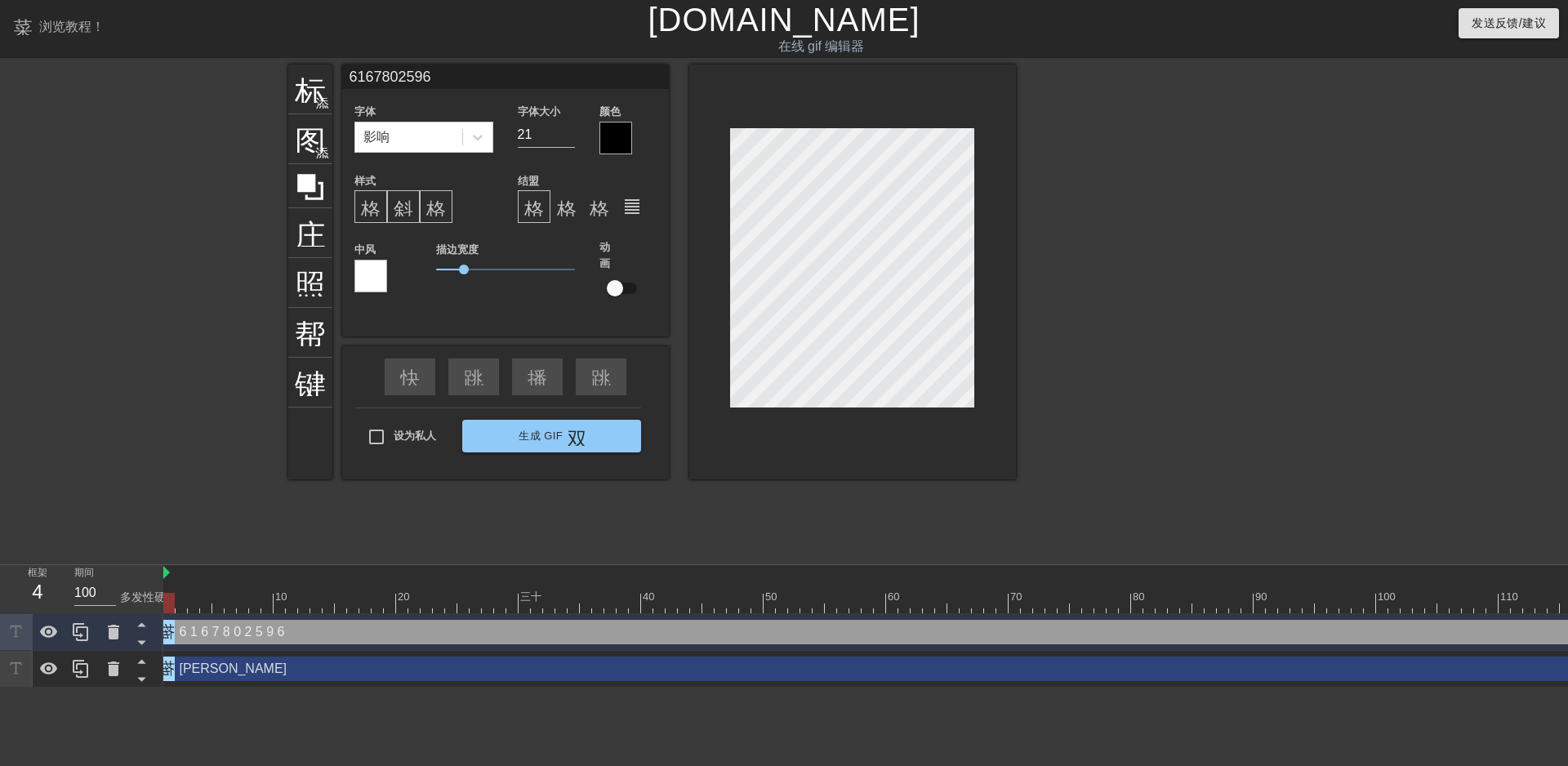
type textarea "6 1 6 7 8 0 2 5 9 6"
click at [608, 131] on div at bounding box center [615, 137] width 32 height 32
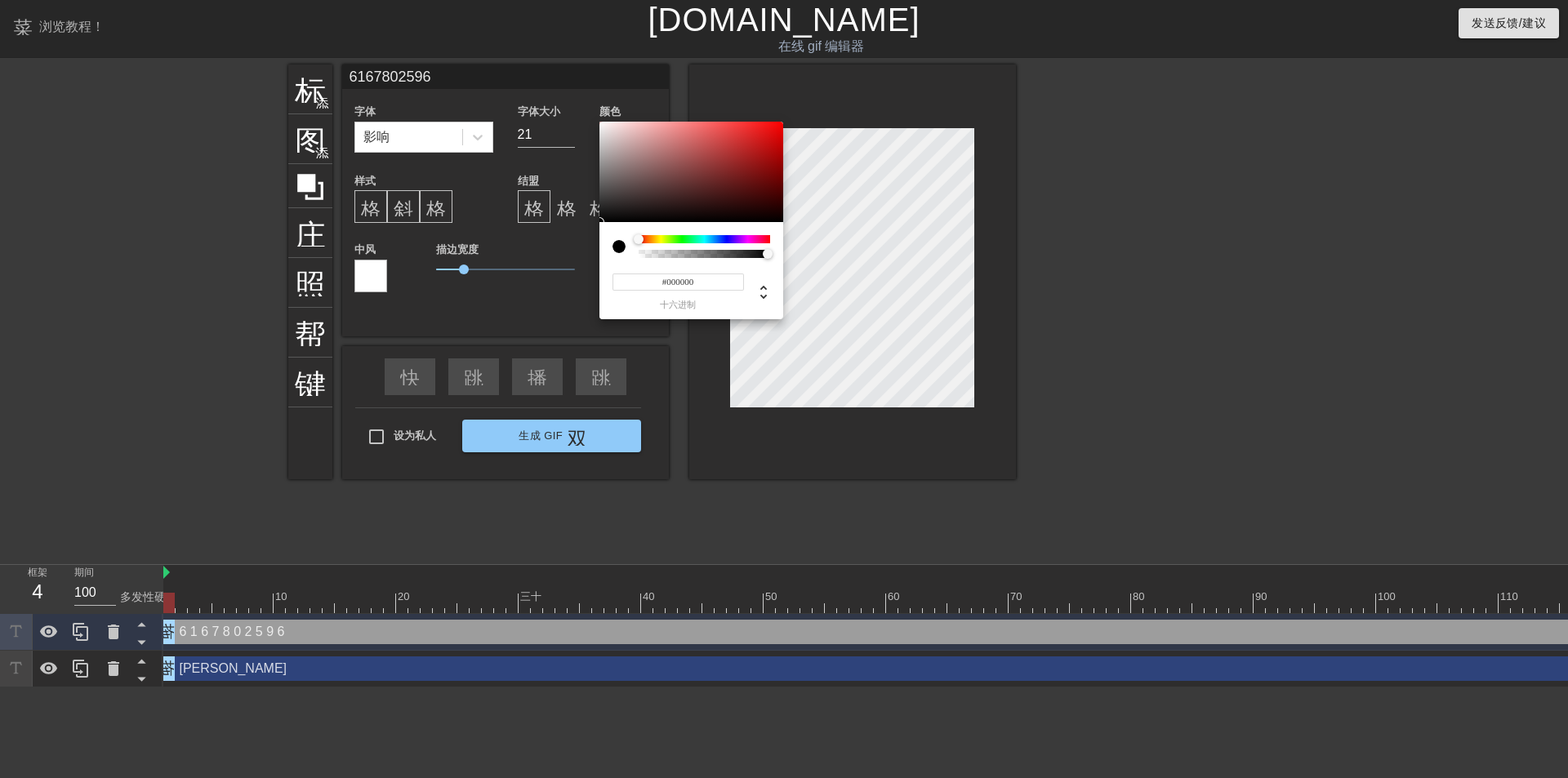
type input "6167802596"
type input "#F20C0C"
click at [773, 126] on div at bounding box center [691, 172] width 184 height 102
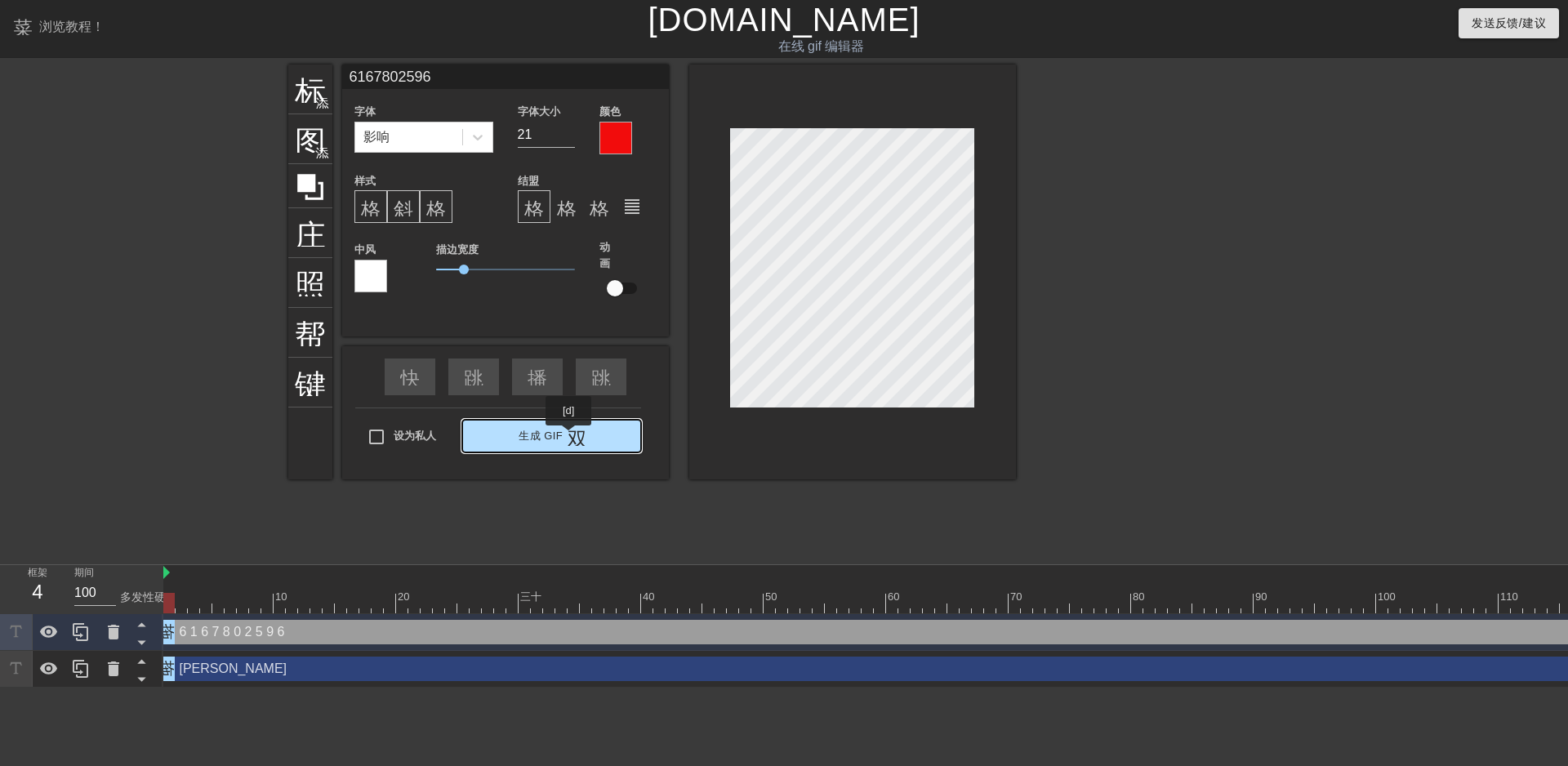
click at [569, 437] on button "生成 Gif 双箭头" at bounding box center [551, 435] width 179 height 32
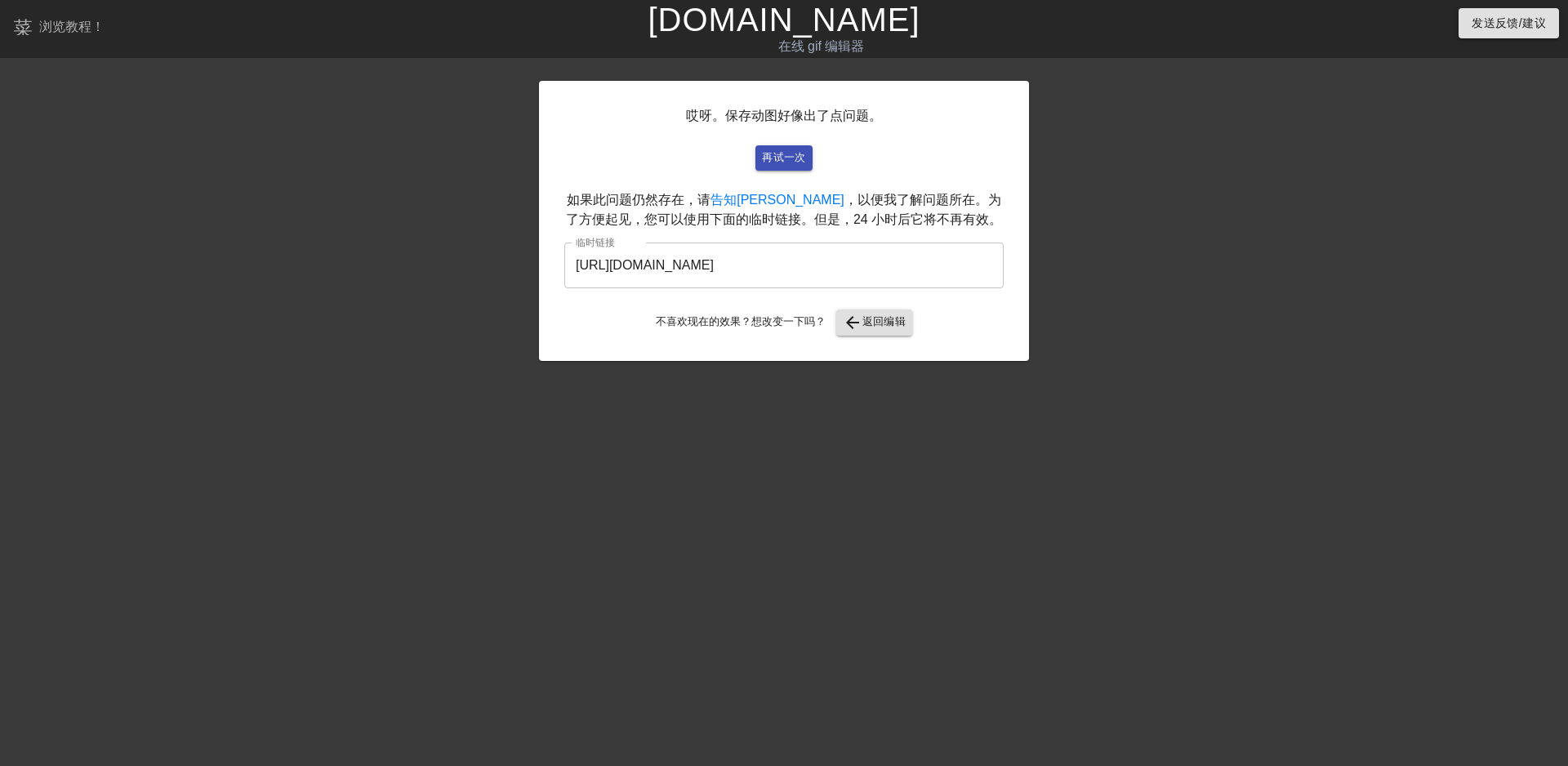
click at [427, 443] on div at bounding box center [397, 310] width 245 height 490
click at [790, 157] on font "再试一次" at bounding box center [783, 157] width 44 height 12
drag, startPoint x: 929, startPoint y: 260, endPoint x: 550, endPoint y: 284, distance: 379.8
click at [550, 284] on div "哎呀。保存动图好像出了点问题。 再试一次 如果此问题仍然存在，请 告知我 ，以便我了解问题所在。为了方便起见，您可以使用下面的临时链接。但是，24 小时后它将…" at bounding box center [784, 221] width 490 height 281
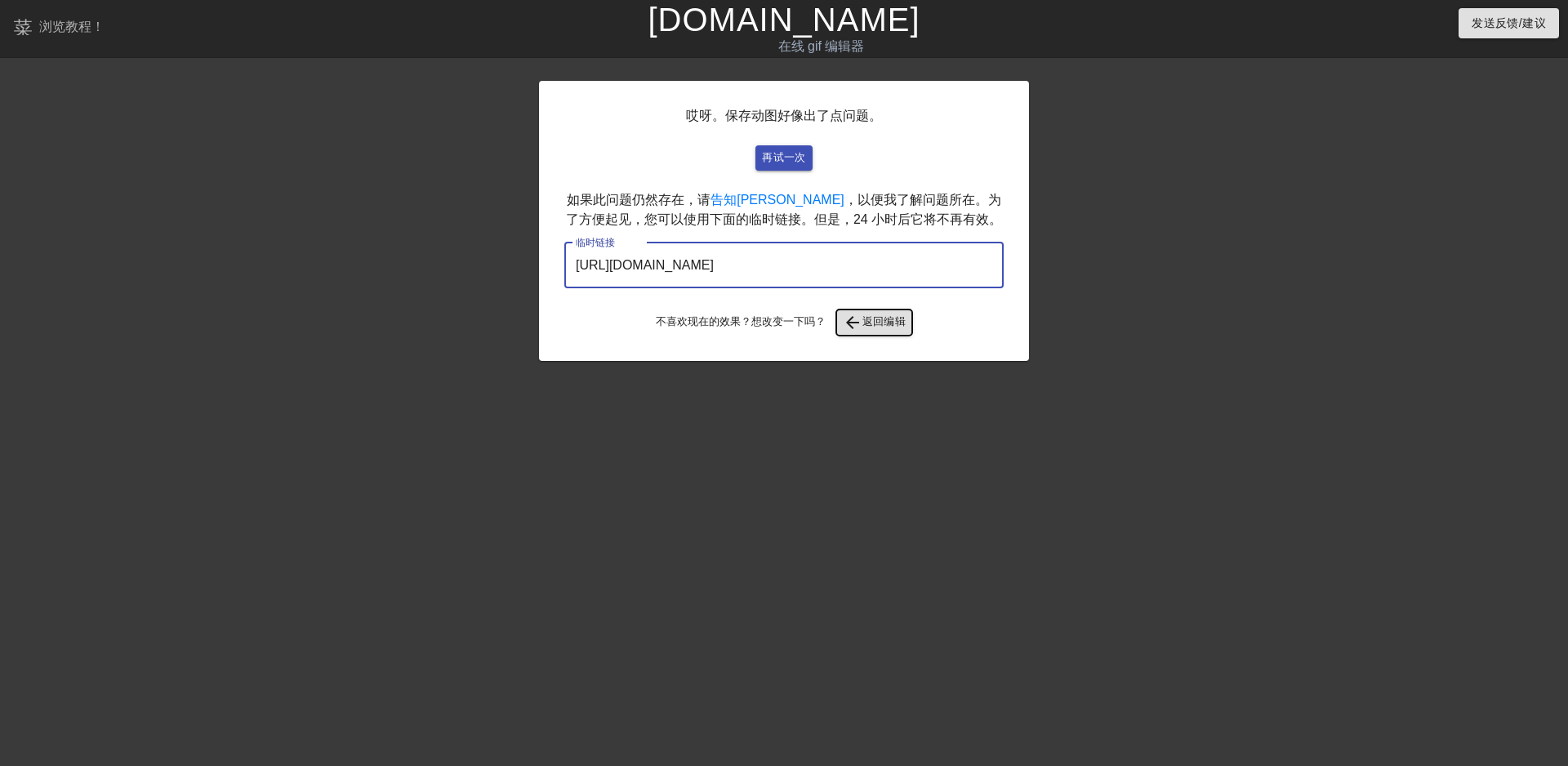
click at [798, 321] on font "返回编辑" at bounding box center [884, 321] width 44 height 12
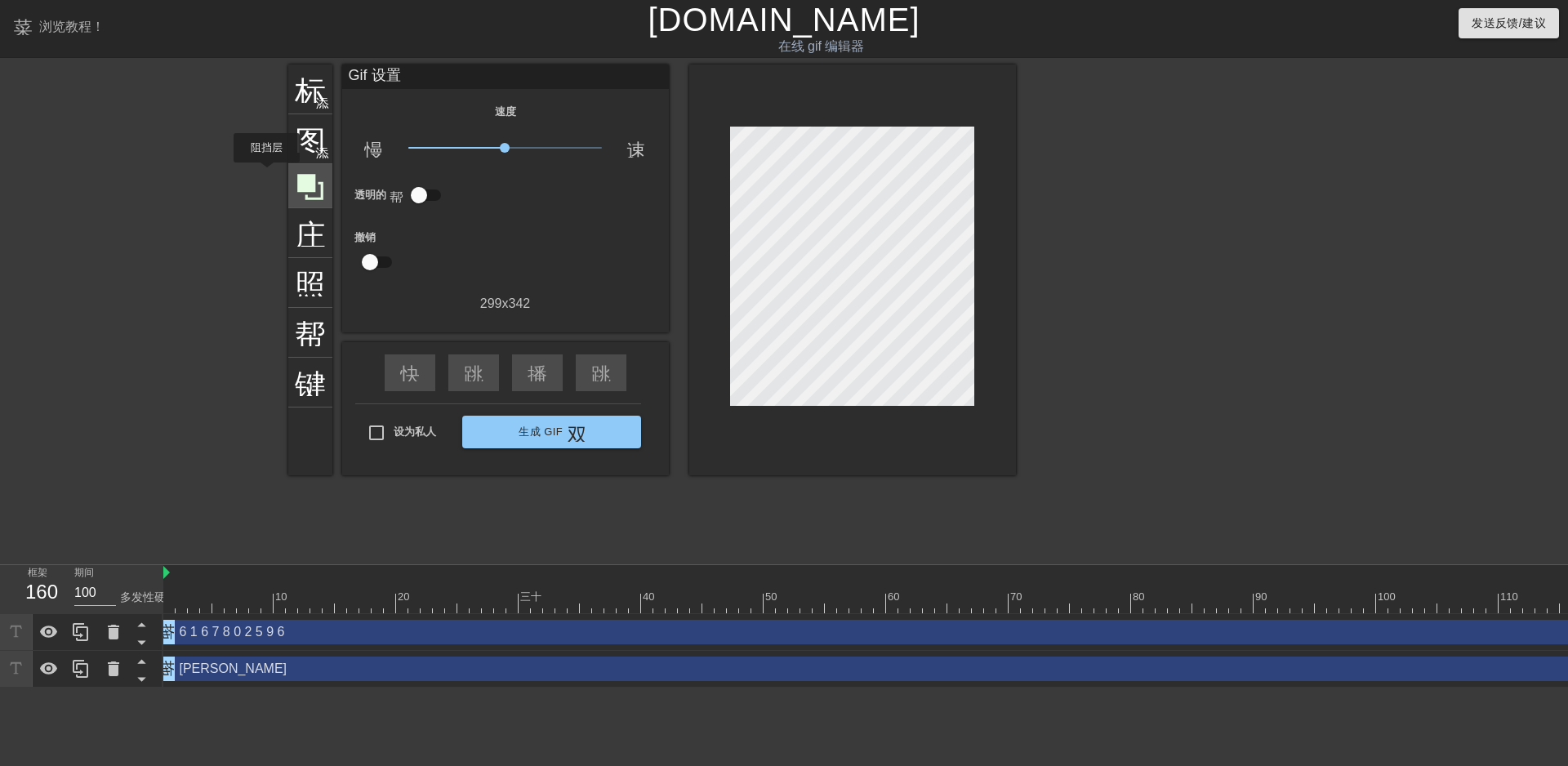
click at [292, 174] on div at bounding box center [310, 186] width 44 height 44
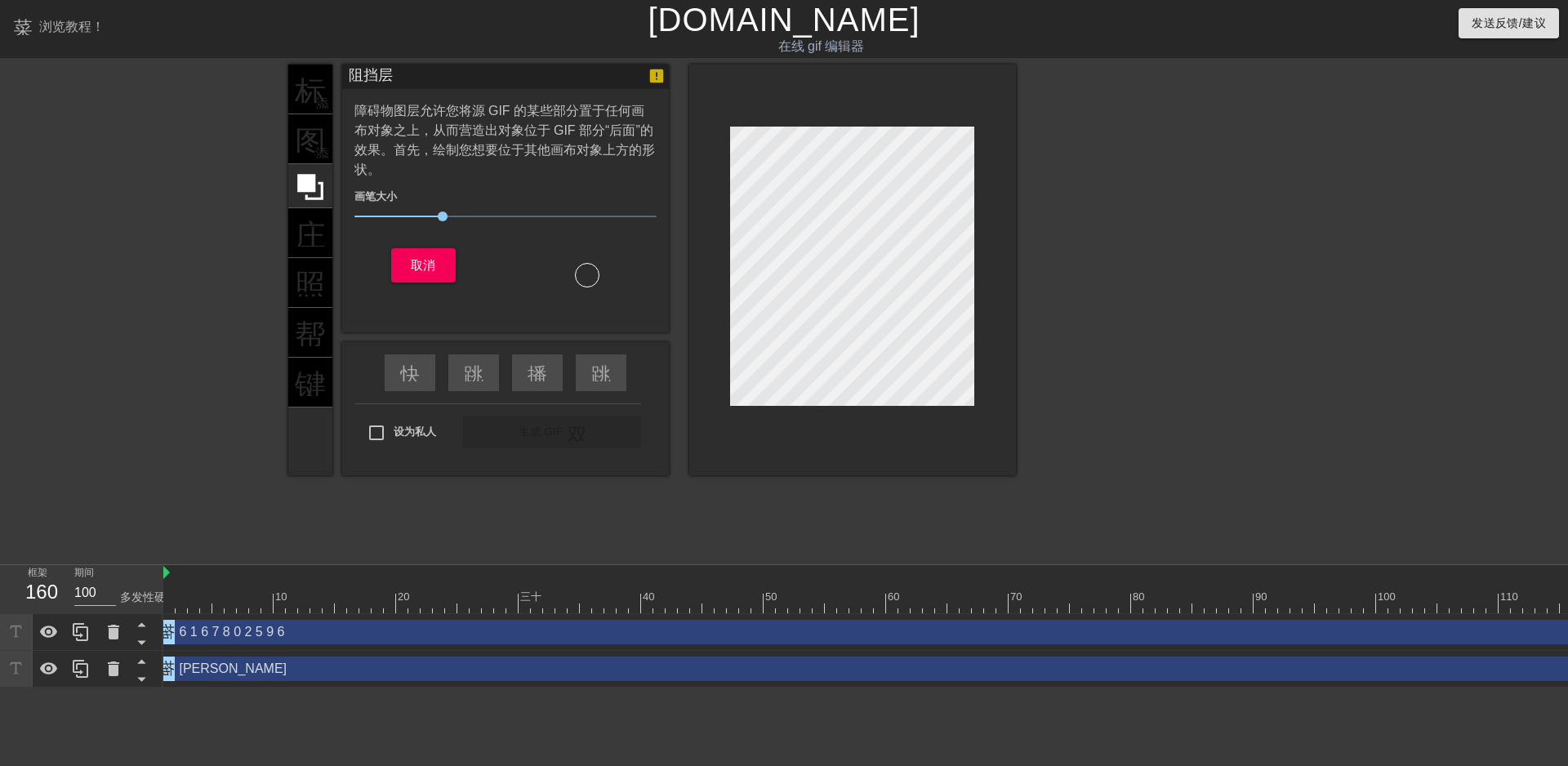
click at [152, 206] on div "标题 添加圆圈 图像 添加圆圈 庄稼 照片尺寸选择大 帮助 键盘 阻挡层 障碍物图层允许您将源 GIF 的某些部分置于任何画布对象之上，从而营造出对象位于 G…" at bounding box center [784, 310] width 1568 height 490
click at [295, 136] on div "标题 添加圆圈 图像 添加圆圈 庄稼 照片尺寸选择大 帮助 键盘" at bounding box center [310, 270] width 44 height 410
click at [798, 310] on div "标题 添加圆圈 图像 添加圆圈 庄稼 照片尺寸选择大 帮助 键盘 阻挡层 障碍物图层允许您将源 GIF 的某些部分置于任何画布对象之上，从而营造出对象位于 G…" at bounding box center [784, 310] width 1568 height 490
drag, startPoint x: 438, startPoint y: 215, endPoint x: 390, endPoint y: 218, distance: 48.1
click at [390, 218] on span "13" at bounding box center [390, 216] width 10 height 10
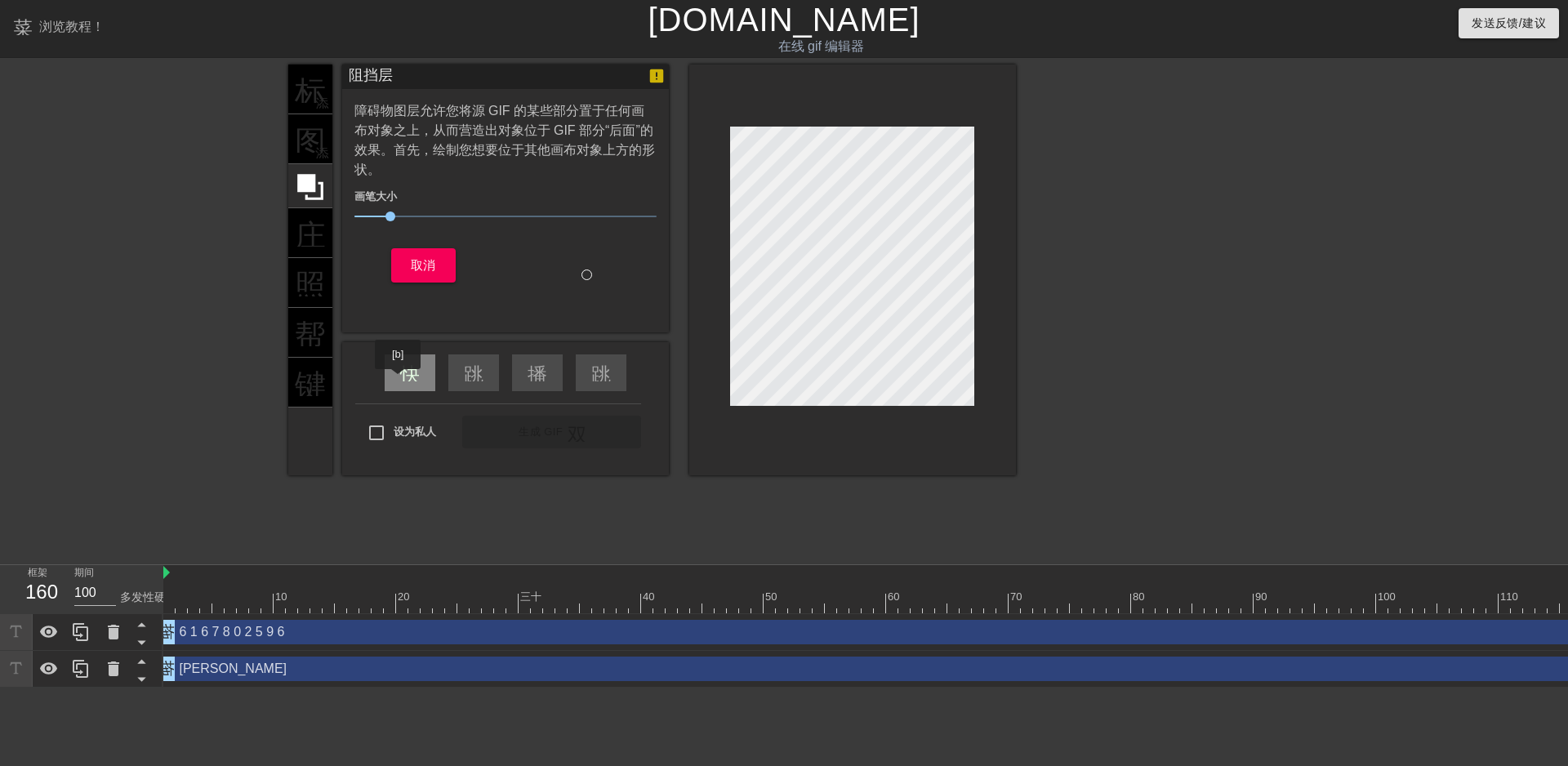
click at [399, 381] on div "快速倒带" at bounding box center [409, 373] width 51 height 37
click at [469, 366] on font "跳过上一个" at bounding box center [513, 372] width 98 height 20
click at [536, 376] on font "播放箭头" at bounding box center [567, 372] width 78 height 20
click at [611, 374] on div "跳过下一个" at bounding box center [601, 373] width 51 height 37
drag, startPoint x: 439, startPoint y: 376, endPoint x: 418, endPoint y: 374, distance: 21.1
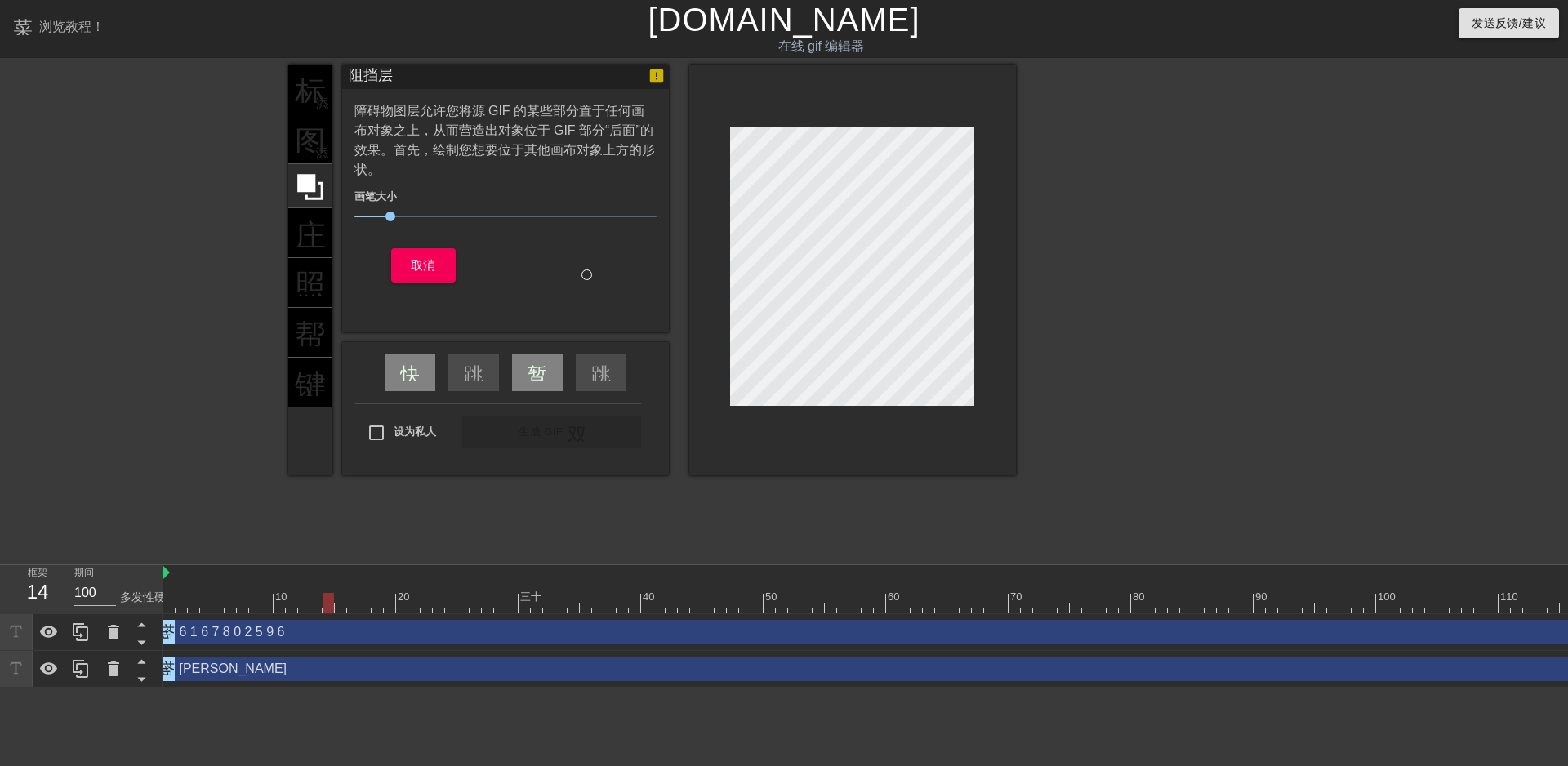
click at [439, 376] on div "快速倒带 跳过上一个 暂停 跳过下一个" at bounding box center [505, 373] width 266 height 62
click at [405, 373] on font "快速倒带" at bounding box center [439, 372] width 78 height 20
click at [316, 150] on div "标题 添加圆圈 图像 添加圆圈 庄稼 照片尺寸选择大 帮助 键盘" at bounding box center [310, 270] width 44 height 410
click at [309, 148] on div "标题 添加圆圈 图像 添加圆圈 庄稼 照片尺寸选择大 帮助 键盘" at bounding box center [310, 270] width 44 height 410
click at [311, 182] on icon at bounding box center [310, 187] width 26 height 26
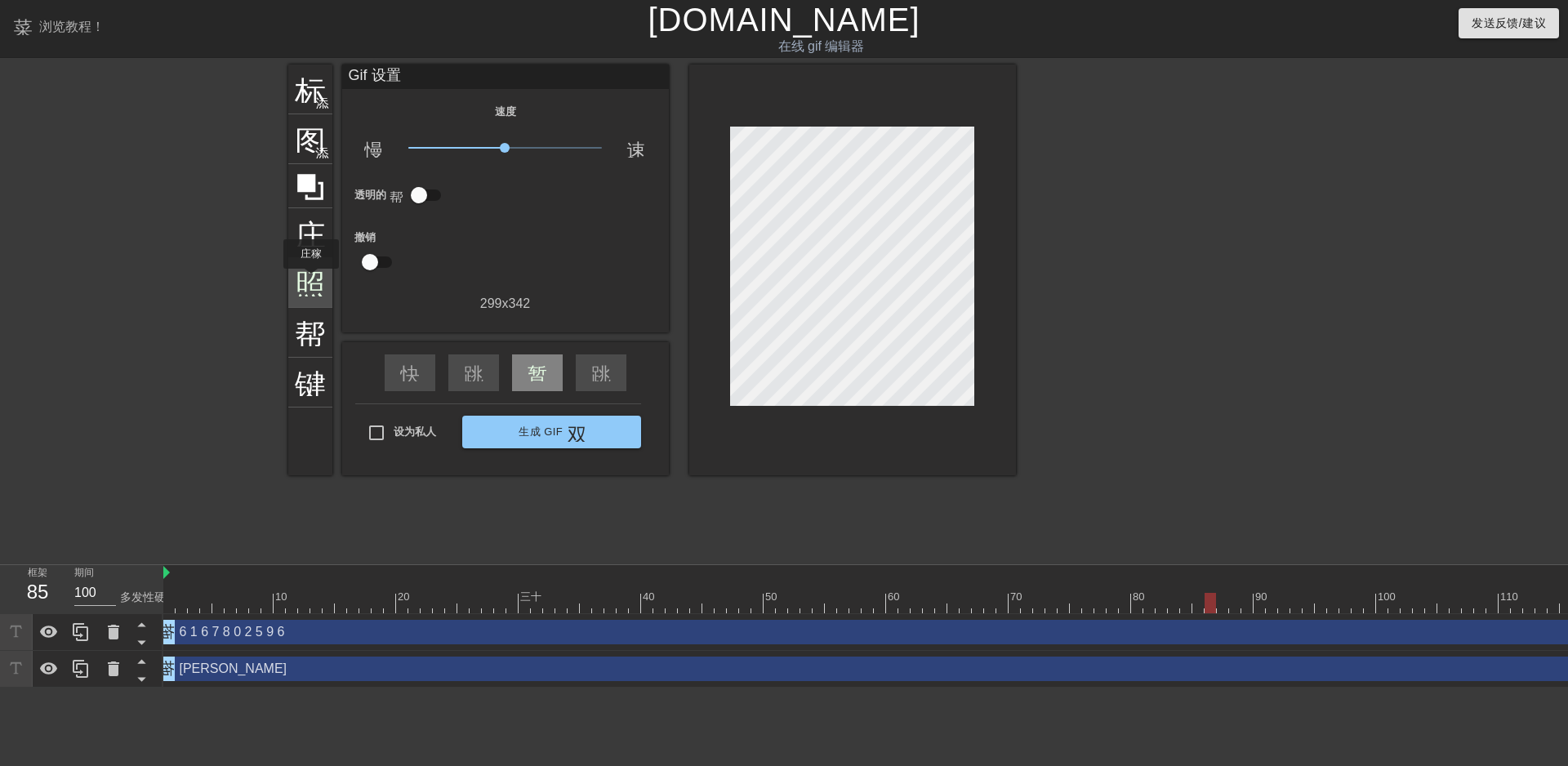
click at [311, 285] on font "照片尺寸选择大" at bounding box center [403, 281] width 217 height 31
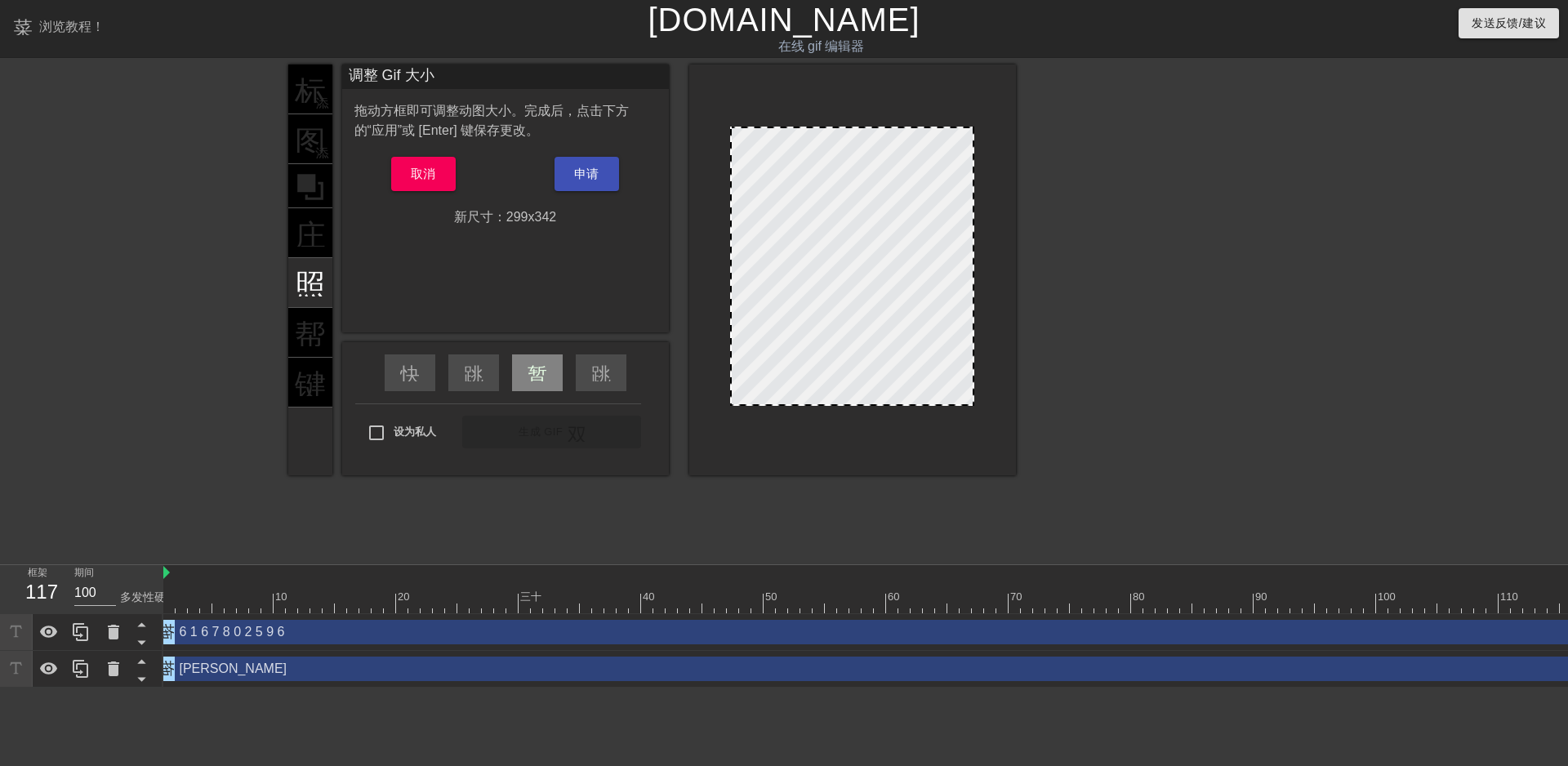
click at [305, 325] on div "标题 添加圆圈 图像 添加圆圈 庄稼 照片尺寸选择大 帮助 键盘" at bounding box center [310, 270] width 44 height 410
click at [403, 176] on button "取消" at bounding box center [424, 173] width 65 height 34
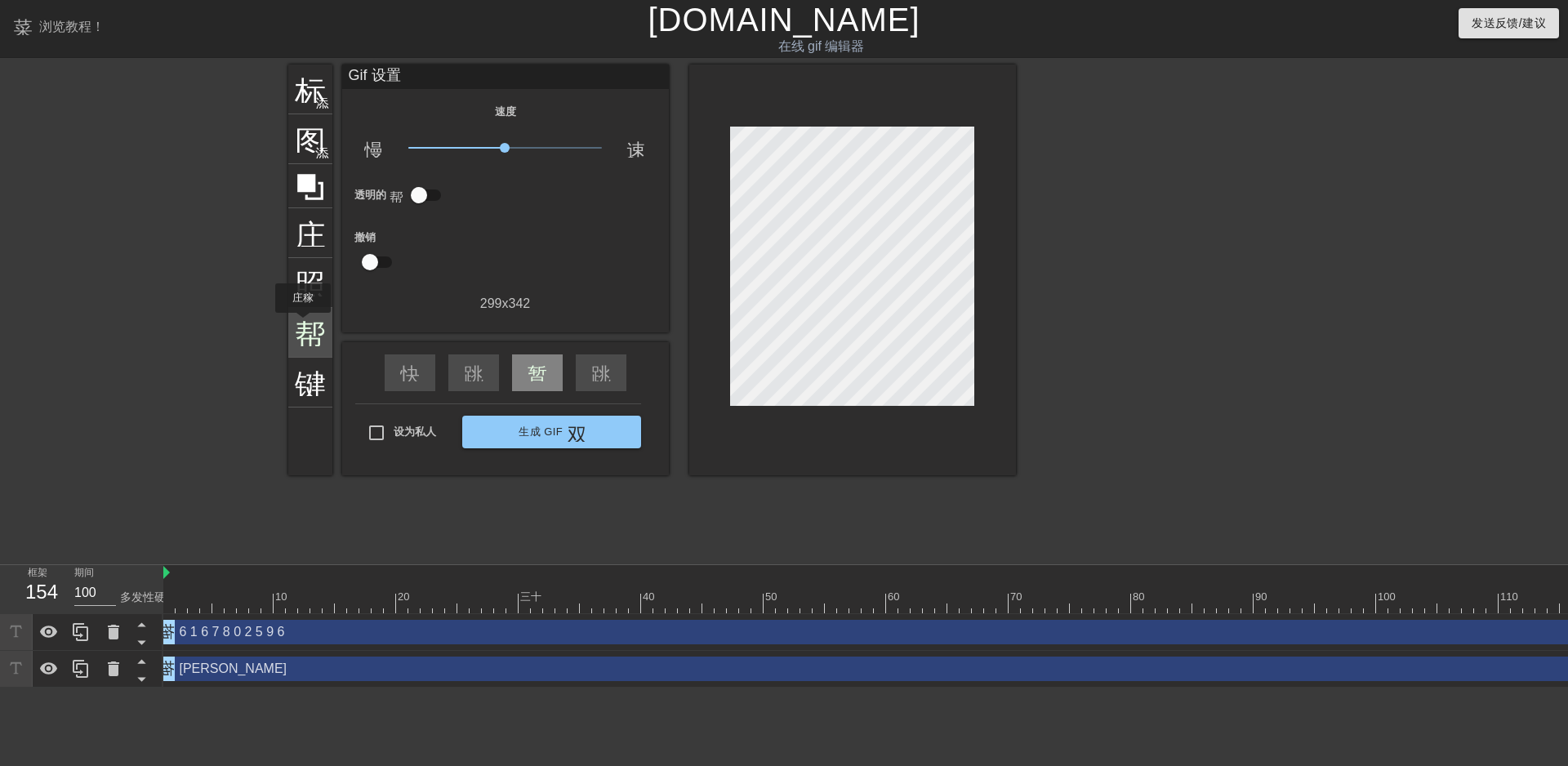
click at [303, 324] on font "帮助" at bounding box center [325, 331] width 62 height 31
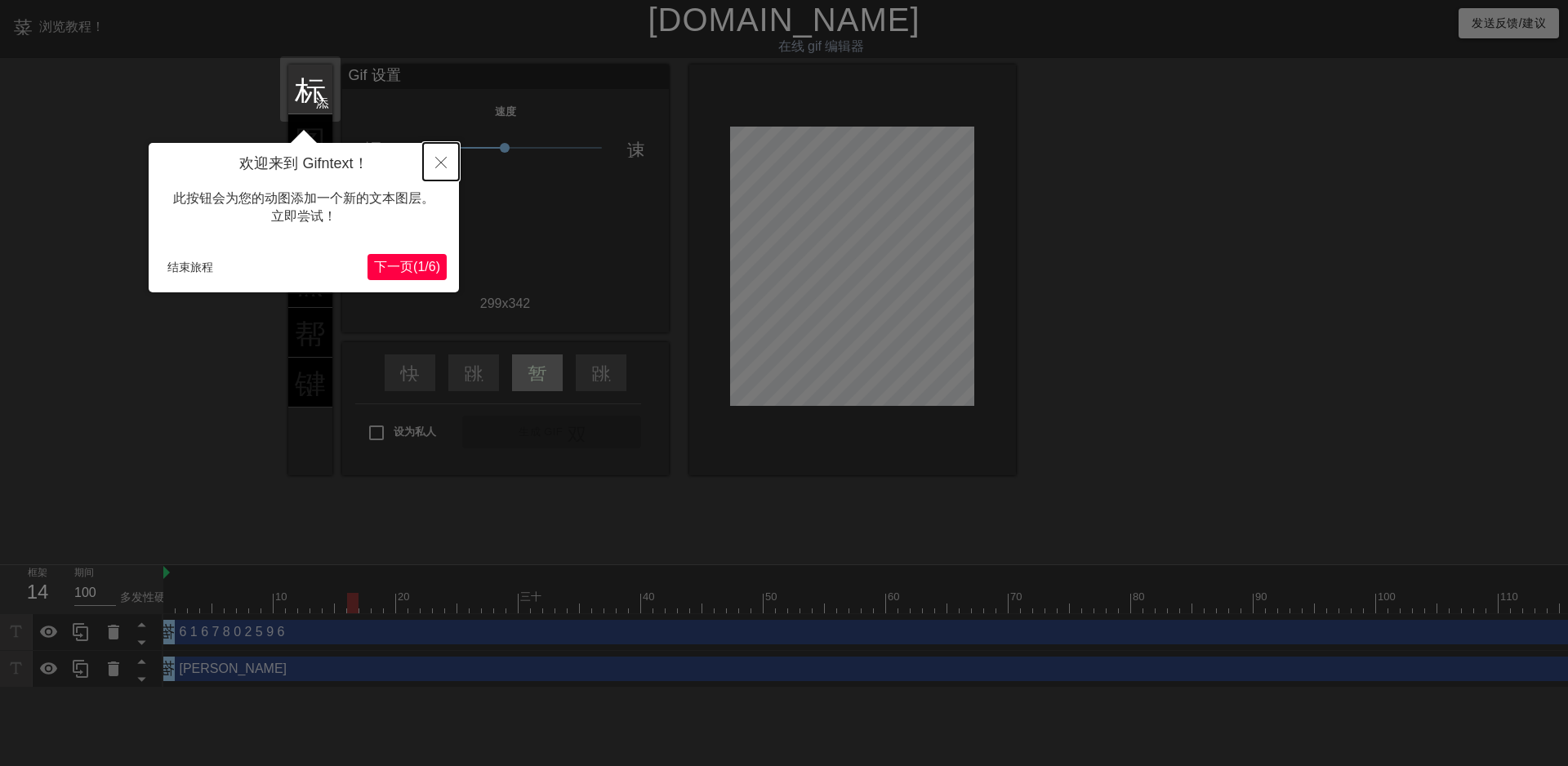
click at [436, 158] on icon "关闭" at bounding box center [441, 162] width 12 height 12
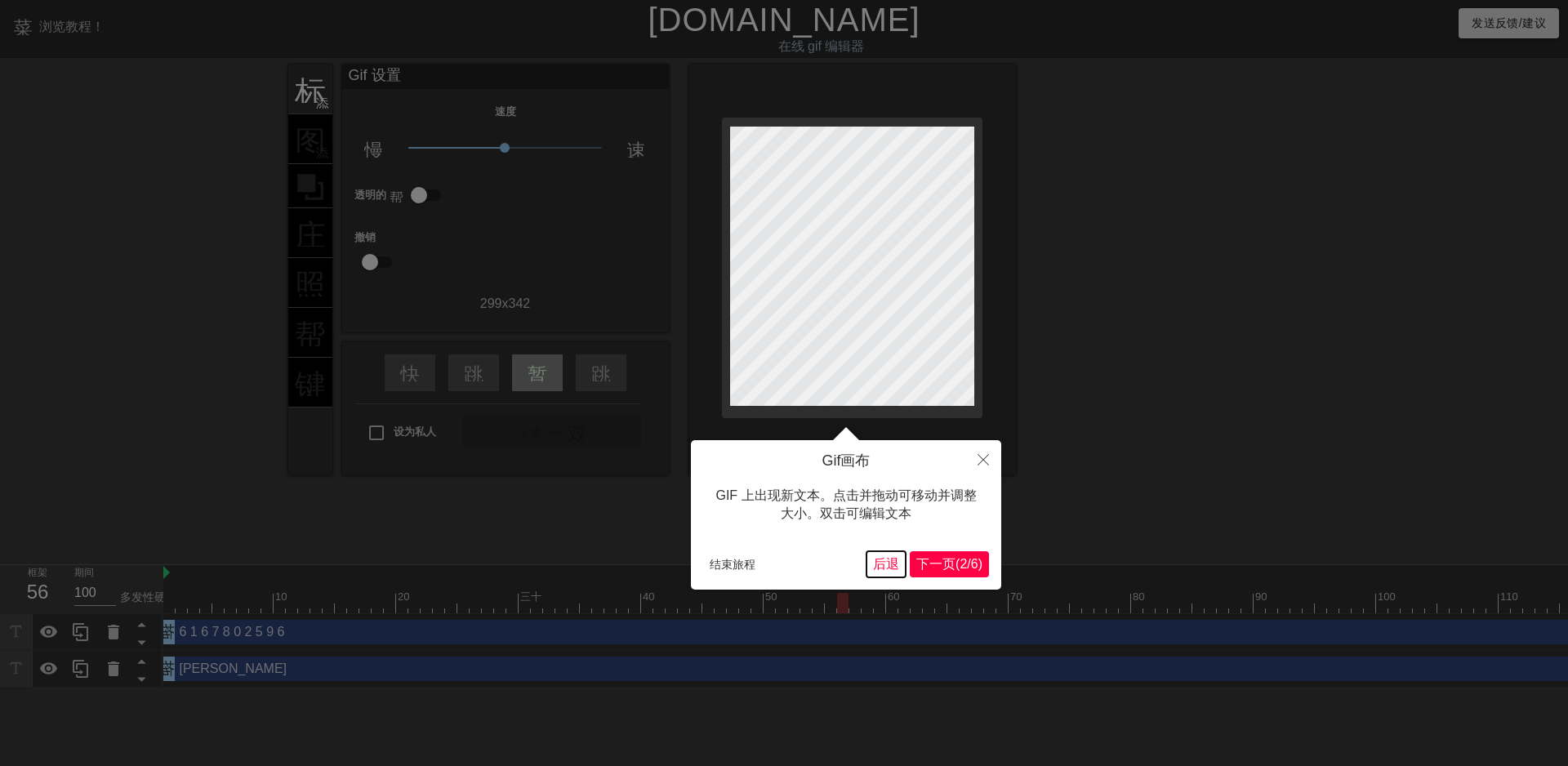
click at [798, 566] on font "后退" at bounding box center [886, 564] width 26 height 14
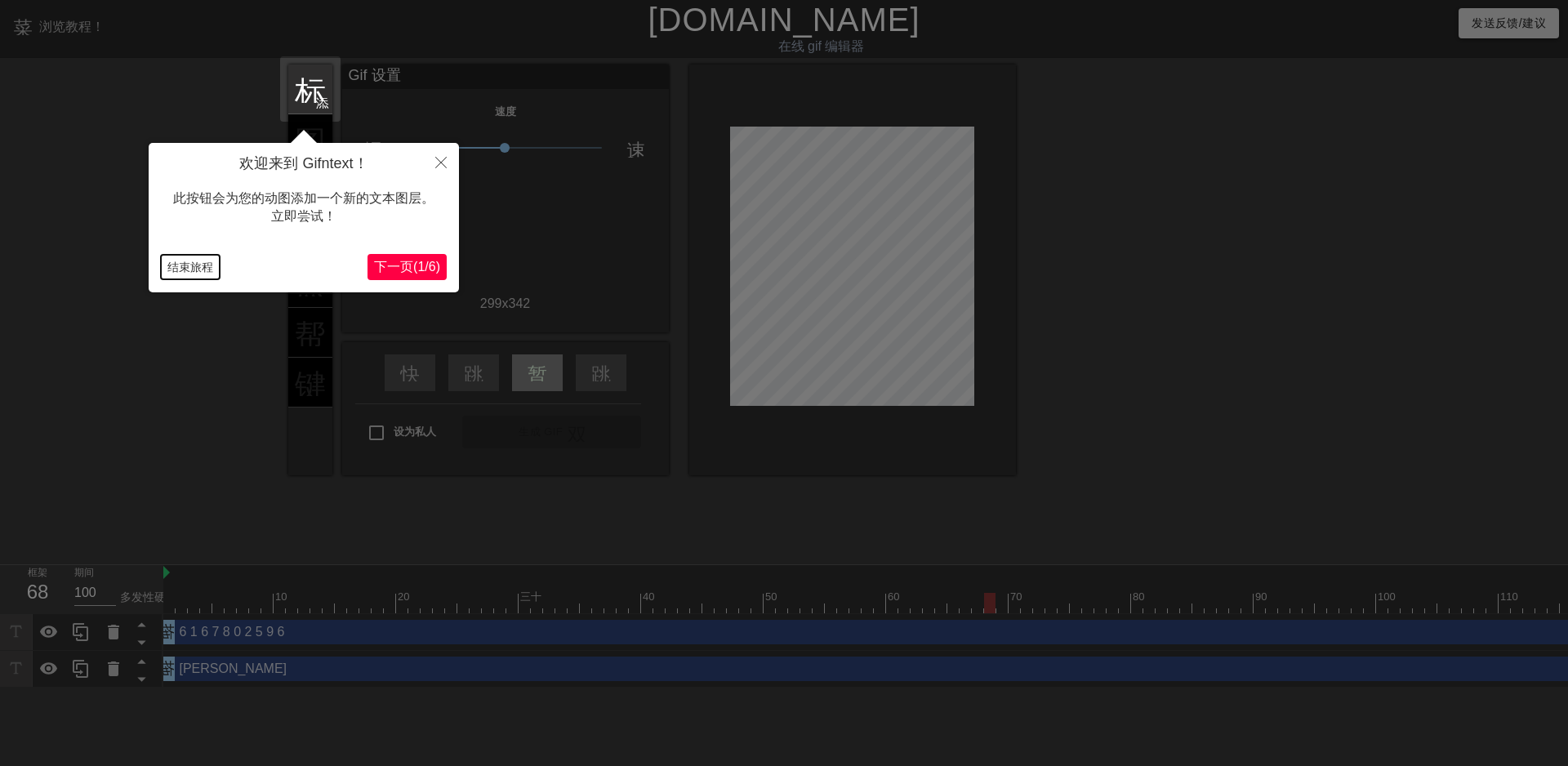
click at [196, 264] on font "结束旅程" at bounding box center [190, 267] width 46 height 13
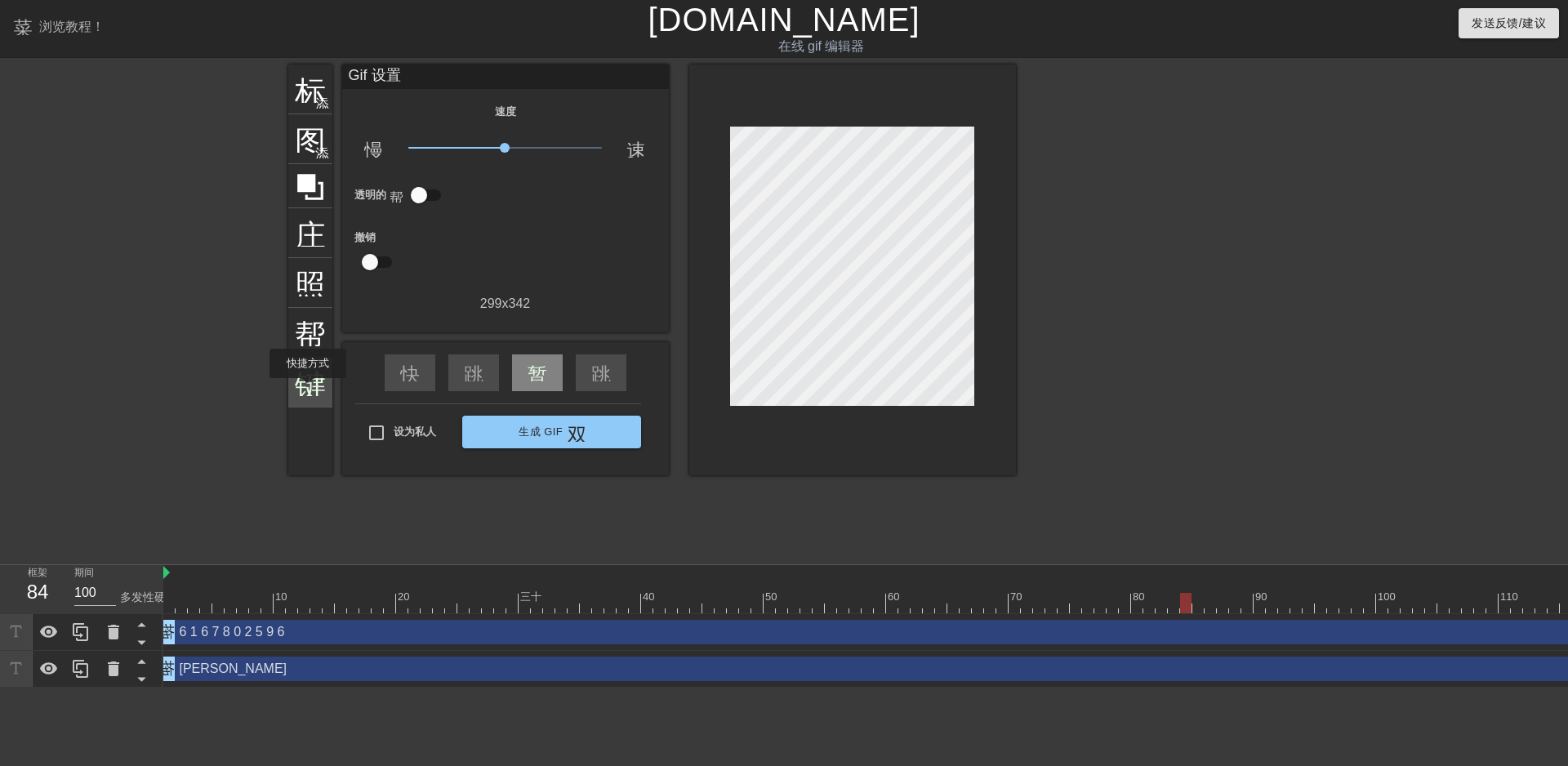
click at [308, 390] on font "键盘" at bounding box center [325, 381] width 62 height 31
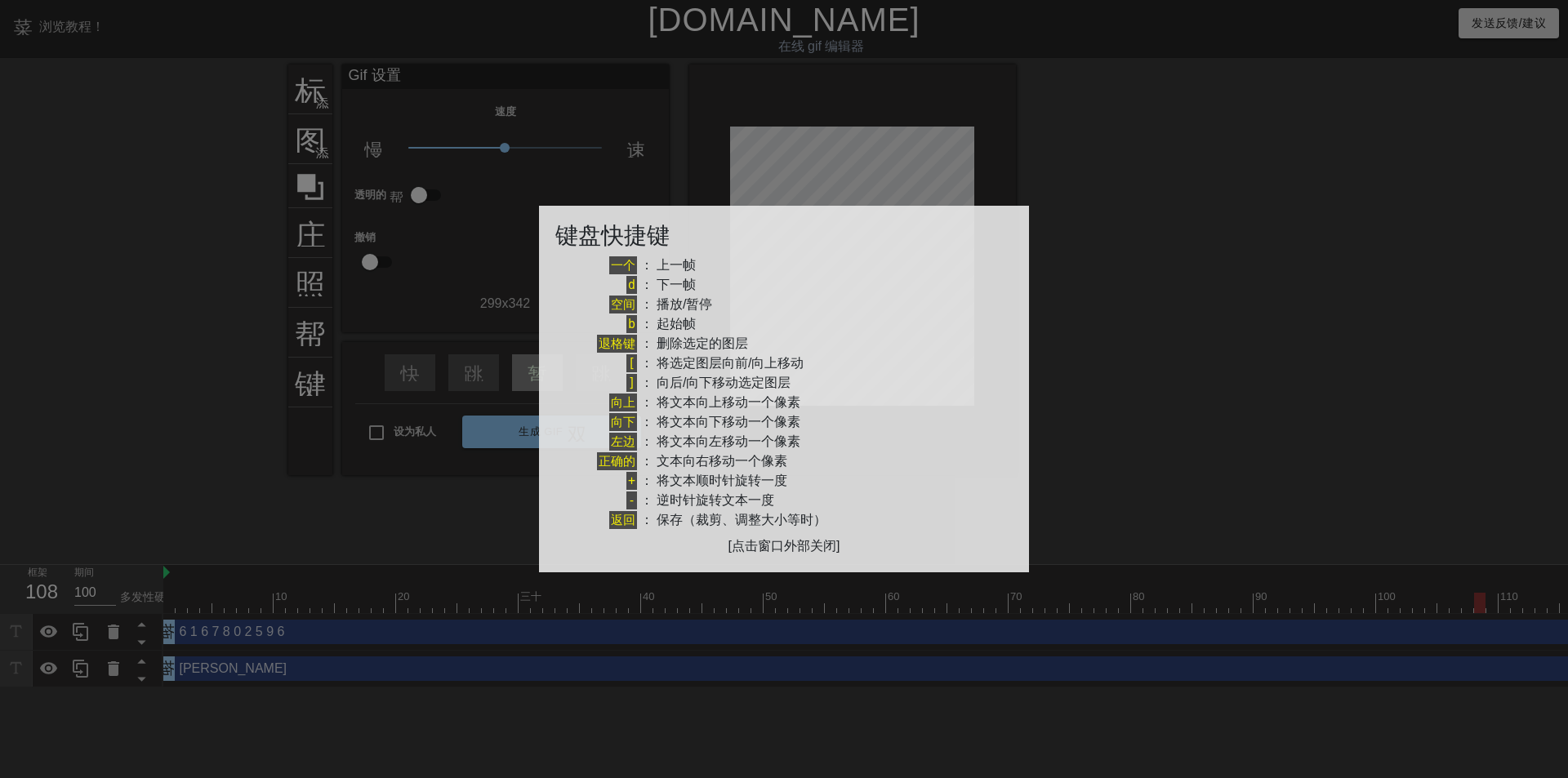
click at [760, 556] on div "[点击窗口外部关闭]" at bounding box center [783, 547] width 457 height 20
click at [751, 551] on font "[点击窗口外部关闭]" at bounding box center [784, 546] width 112 height 14
click at [629, 522] on font "返回" at bounding box center [623, 520] width 24 height 15
click at [798, 345] on div at bounding box center [784, 389] width 1568 height 778
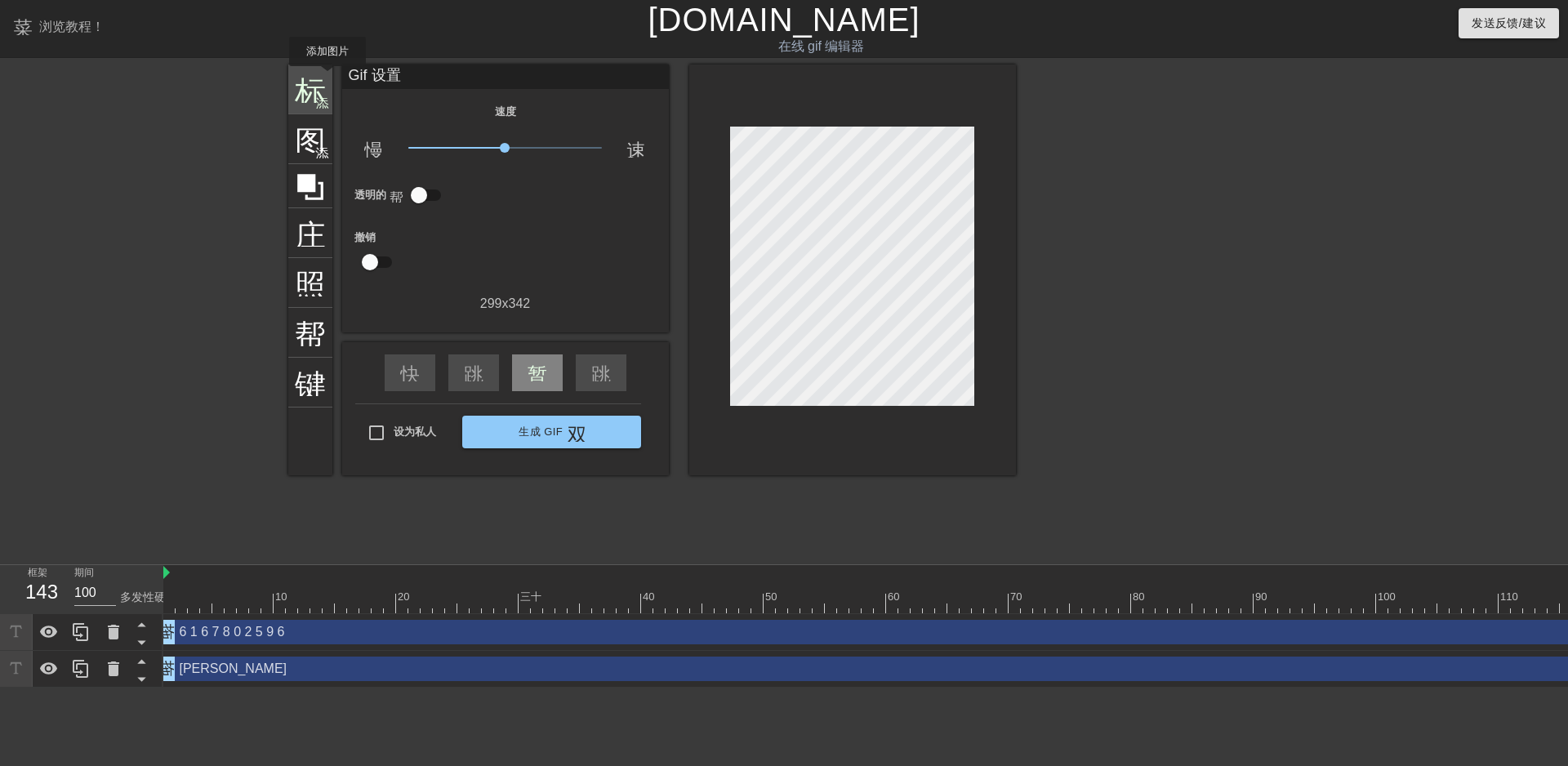
click at [327, 77] on div "标题 添加圆圈" at bounding box center [310, 90] width 44 height 50
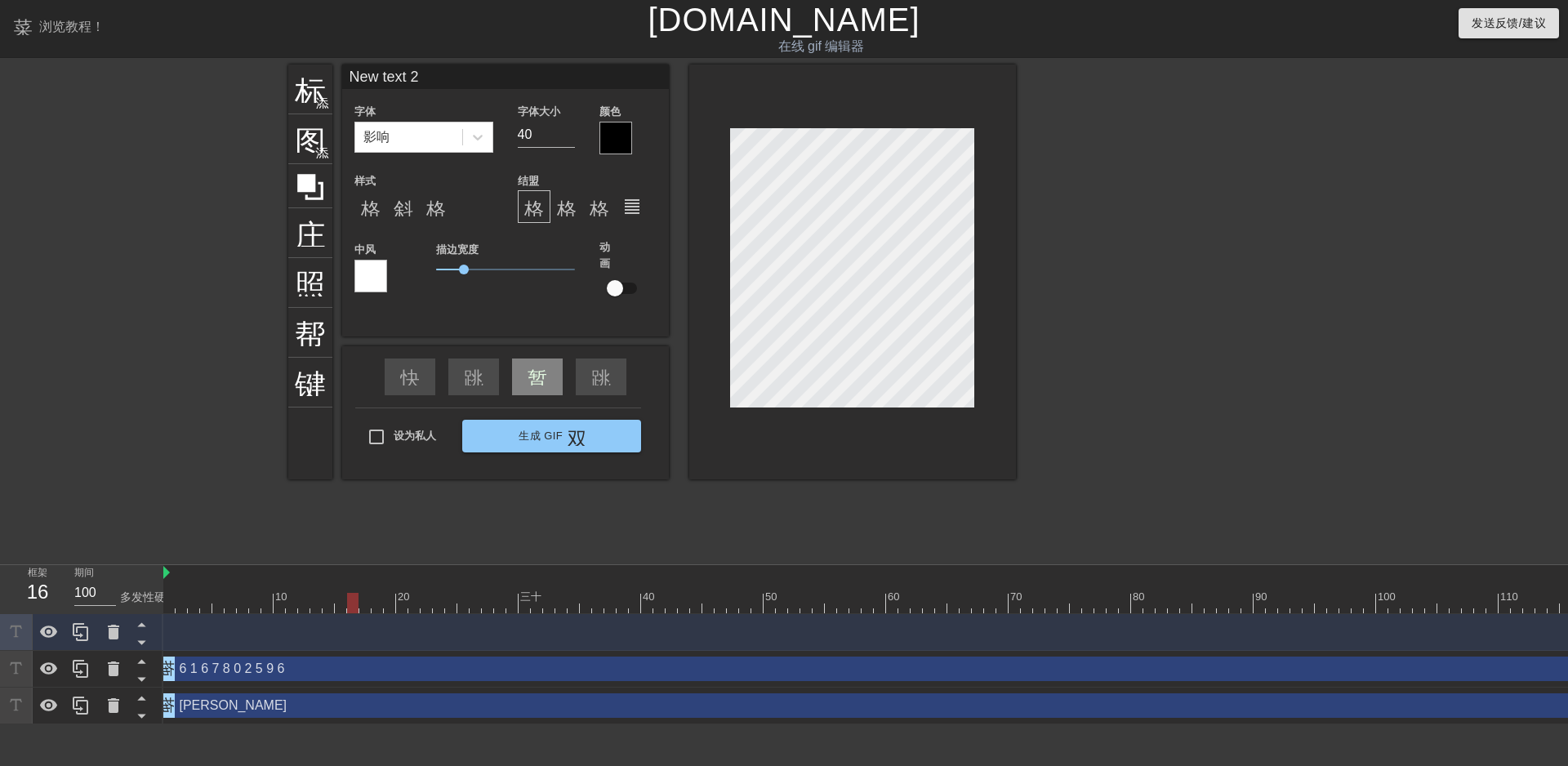
click at [164, 162] on div "标题 添加圆圈 图像 添加圆圈 庄稼 照片尺寸选择大 帮助 键盘 New text 2 字体 影响 字体大小 40 颜色 样式 格式_粗体 斜体格式 格式下划…" at bounding box center [784, 310] width 1568 height 490
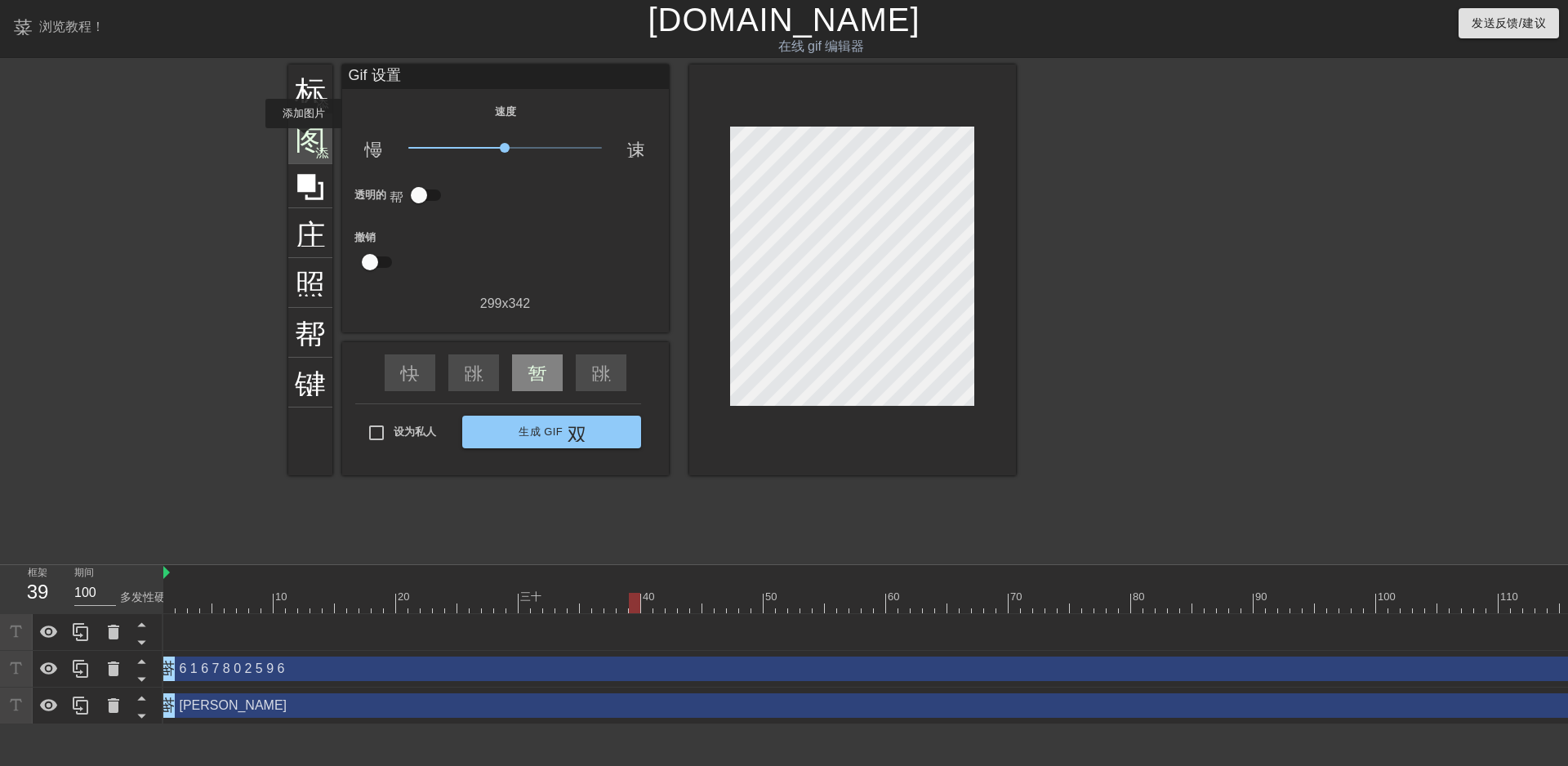
click at [304, 140] on font "图像" at bounding box center [325, 137] width 62 height 31
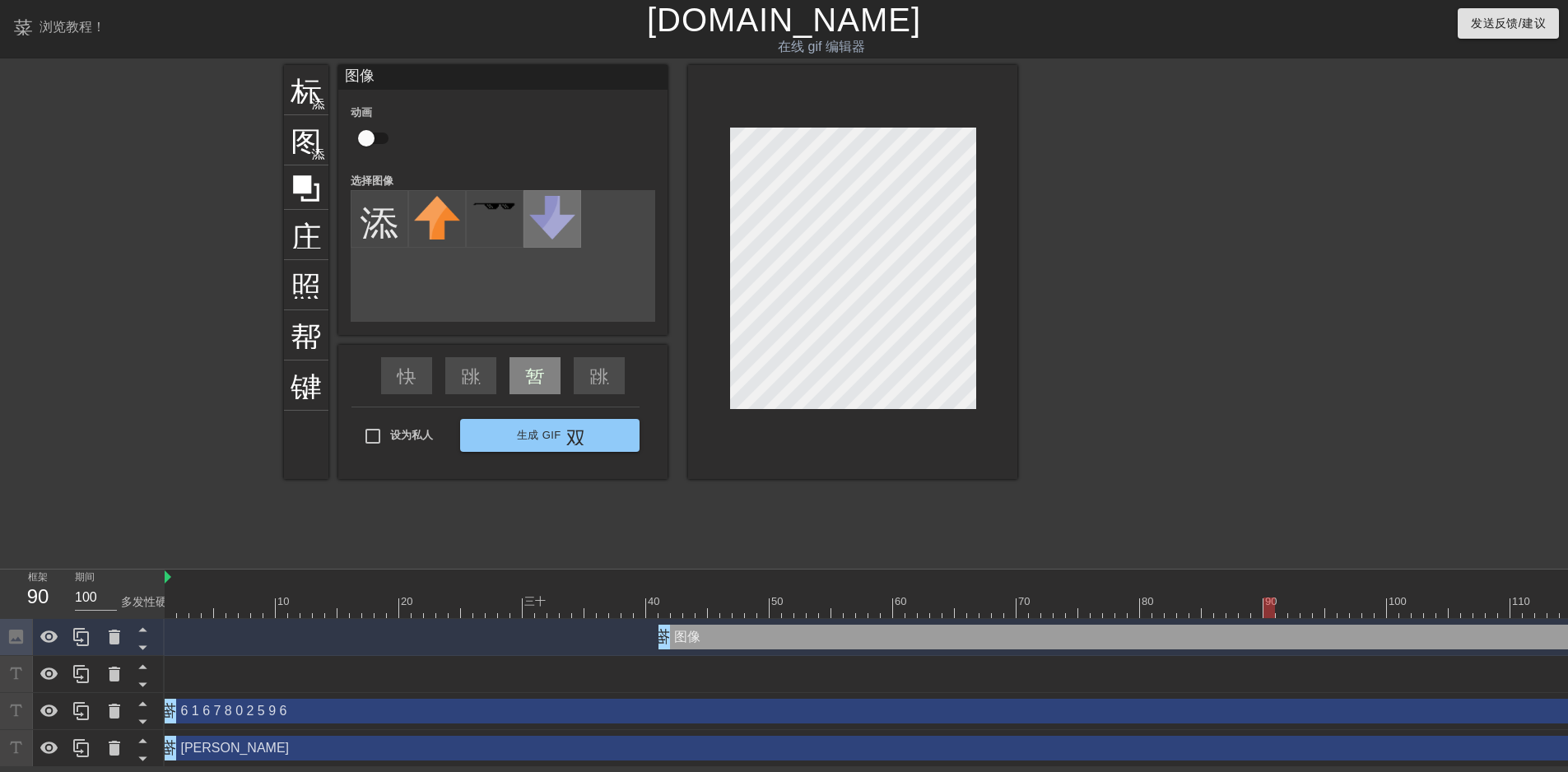
click at [559, 222] on img at bounding box center [552, 217] width 46 height 44
click at [559, 222] on img at bounding box center [552, 217] width 46 height 44
click at [503, 218] on div at bounding box center [494, 219] width 58 height 58
click at [434, 210] on img at bounding box center [436, 217] width 46 height 44
click at [384, 217] on input "file" at bounding box center [379, 219] width 56 height 56
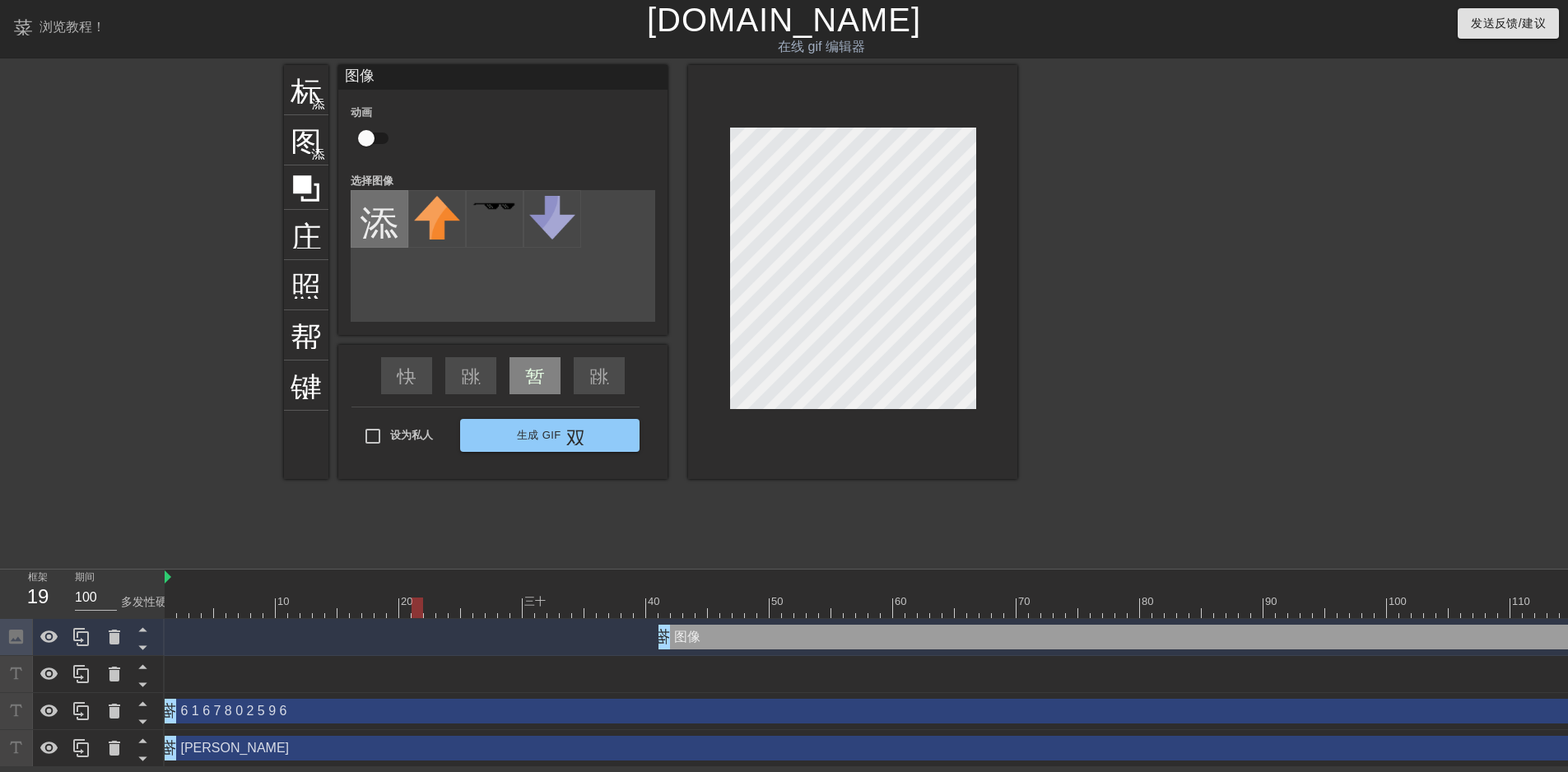
type input "C:\fakepath\Jack-6167802596-2025-9-19.jpg"
click at [425, 216] on img at bounding box center [436, 206] width 46 height 20
